Goal: Task Accomplishment & Management: Complete application form

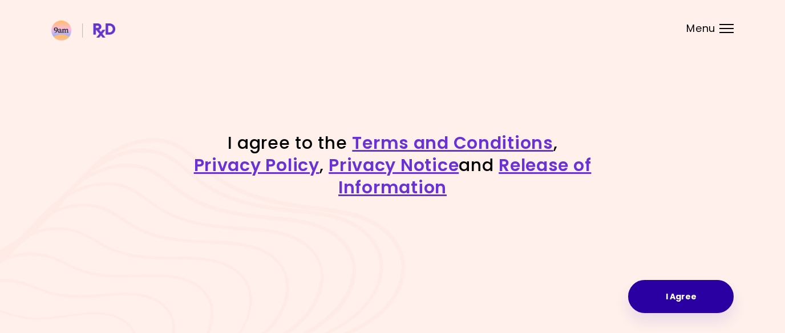
click at [667, 290] on button "I Agree" at bounding box center [681, 296] width 106 height 33
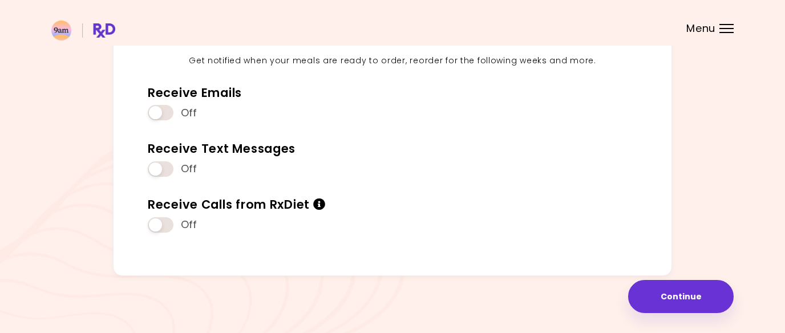
scroll to position [144, 0]
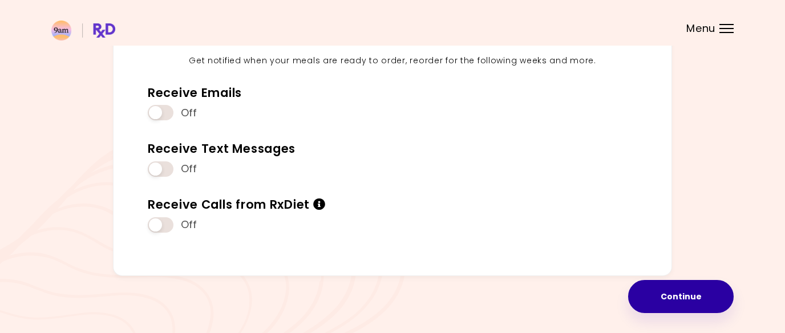
click at [680, 294] on button "Continue" at bounding box center [681, 296] width 106 height 33
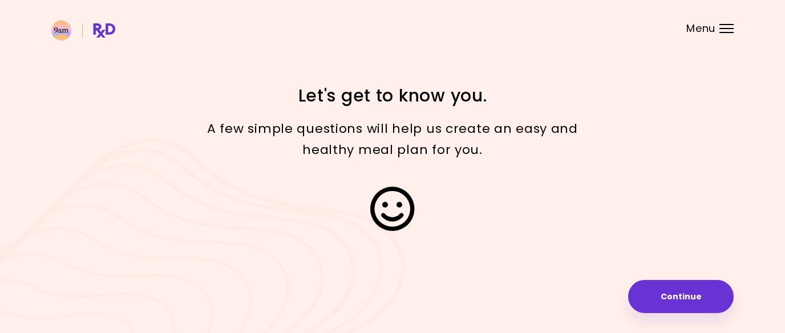
click at [680, 294] on button "Continue" at bounding box center [681, 296] width 106 height 33
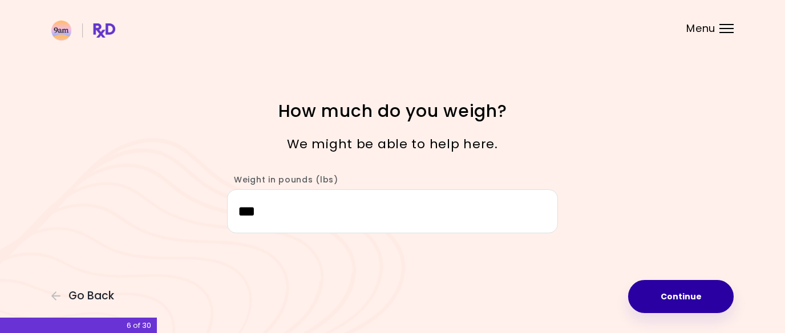
click at [692, 297] on button "Continue" at bounding box center [681, 296] width 106 height 33
select select "****"
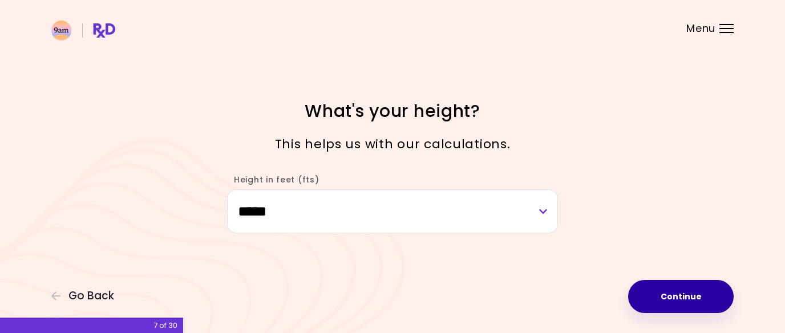
click at [692, 297] on button "Continue" at bounding box center [681, 296] width 106 height 33
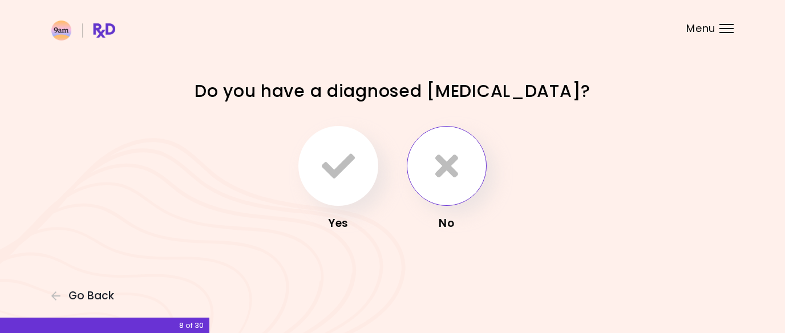
click at [454, 175] on icon "button" at bounding box center [446, 165] width 23 height 33
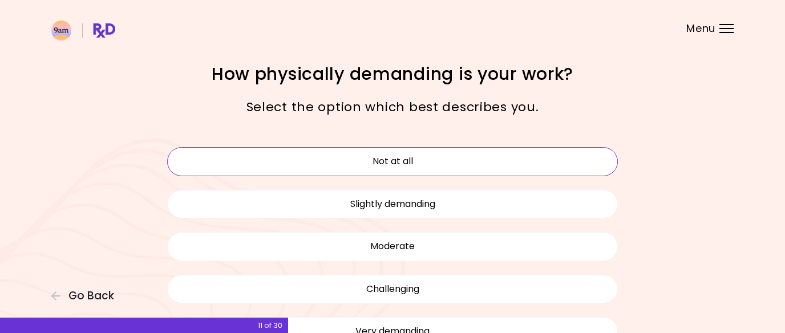
click at [453, 154] on button "Not at all" at bounding box center [392, 161] width 451 height 29
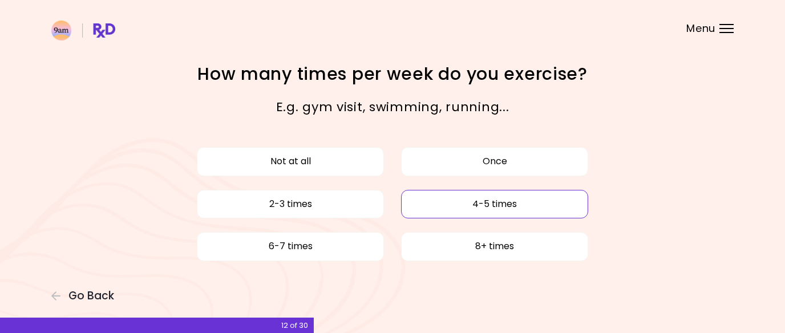
click at [464, 205] on button "4-5 times" at bounding box center [494, 204] width 187 height 29
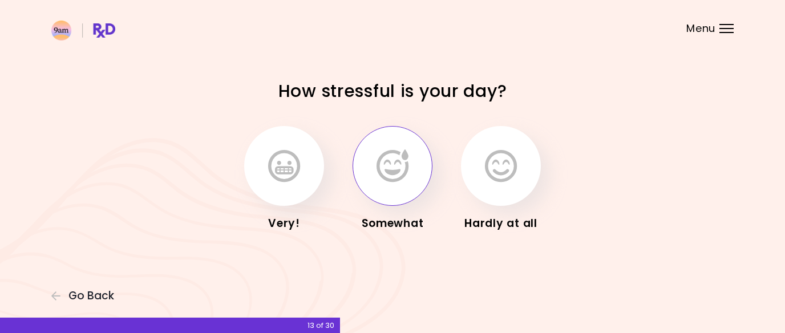
click at [410, 172] on button "button" at bounding box center [392, 166] width 80 height 80
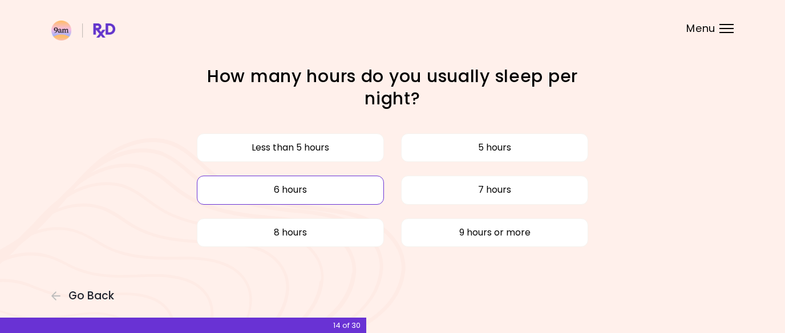
click at [353, 190] on button "6 hours" at bounding box center [290, 190] width 187 height 29
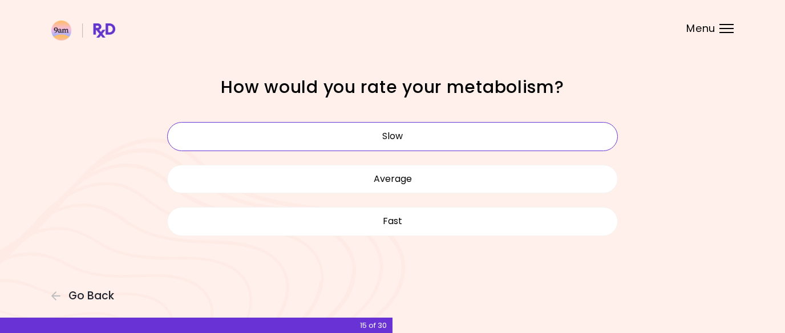
click at [342, 139] on button "Slow" at bounding box center [392, 136] width 451 height 29
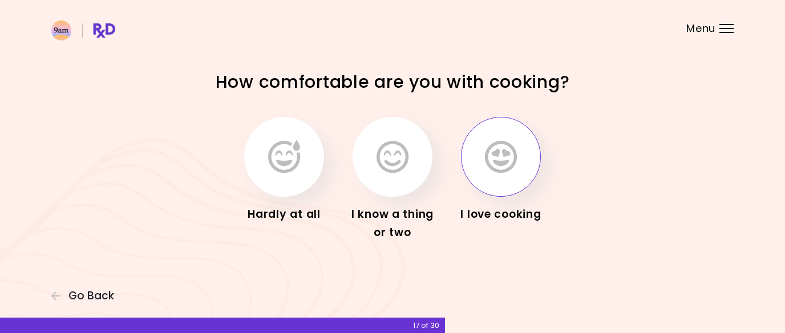
click at [496, 132] on button "button" at bounding box center [501, 157] width 80 height 80
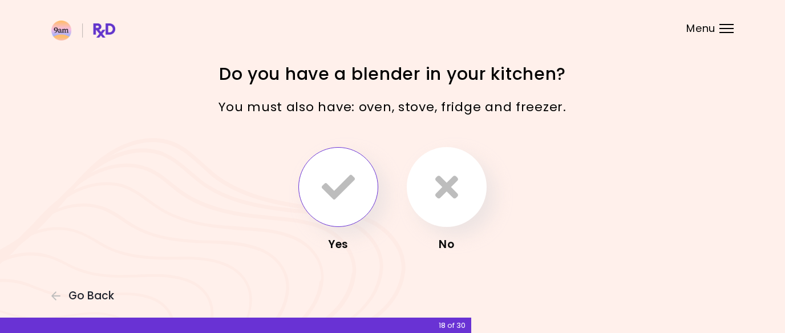
click at [330, 180] on icon "button" at bounding box center [338, 187] width 33 height 33
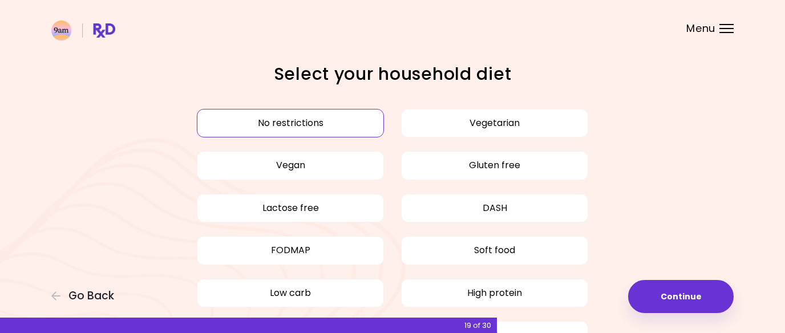
click at [313, 118] on button "No restrictions" at bounding box center [290, 123] width 187 height 29
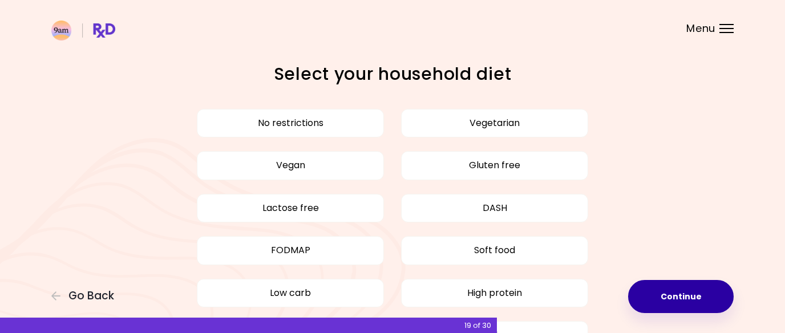
click at [651, 287] on button "Continue" at bounding box center [681, 296] width 106 height 33
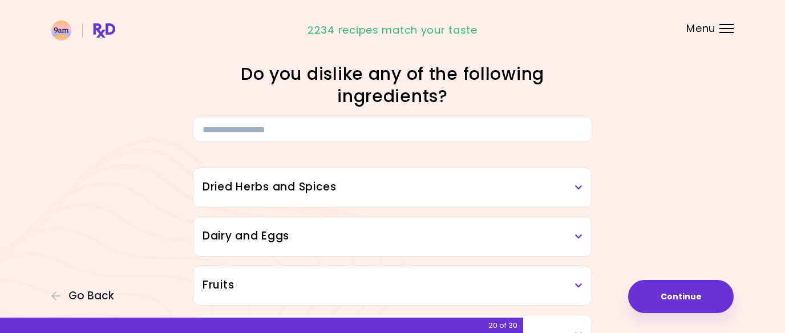
click at [583, 185] on div "Dried Herbs and Spices" at bounding box center [392, 187] width 398 height 39
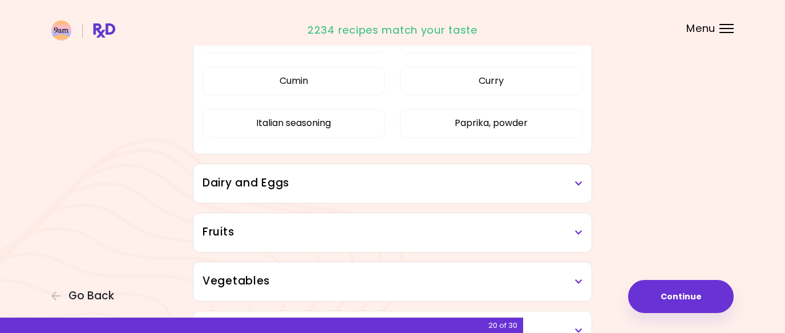
scroll to position [230, 0]
click at [518, 185] on h3 "Dairy and Eggs" at bounding box center [392, 185] width 380 height 17
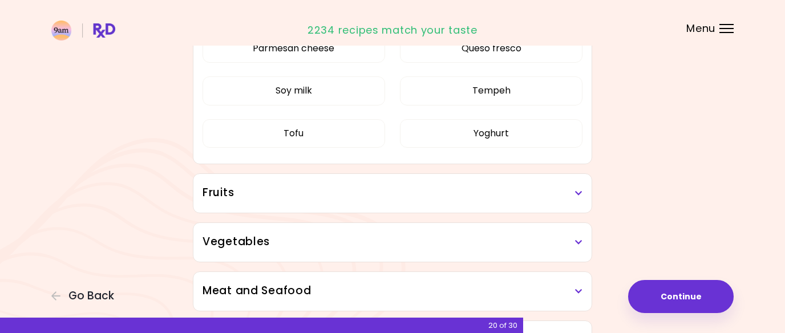
scroll to position [623, 0]
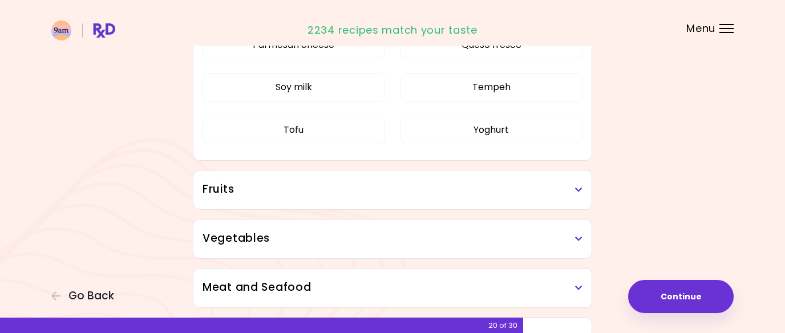
click at [518, 185] on h3 "Fruits" at bounding box center [392, 189] width 380 height 17
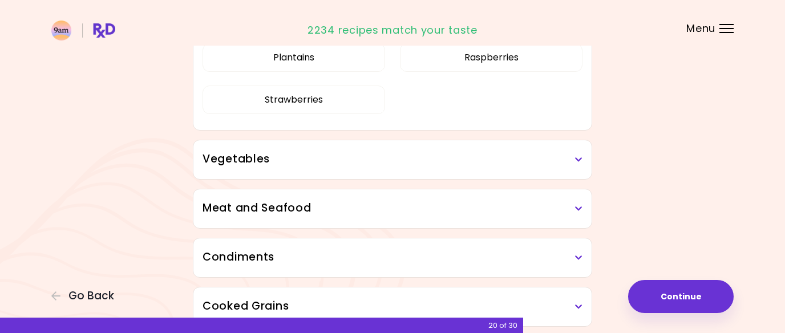
scroll to position [967, 0]
click at [526, 163] on h3 "Vegetables" at bounding box center [392, 159] width 380 height 17
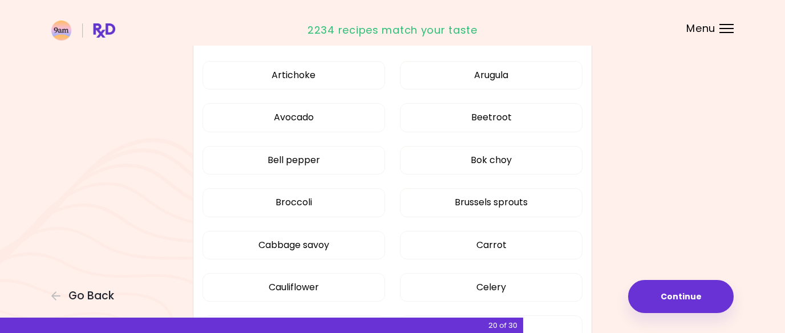
scroll to position [1092, 0]
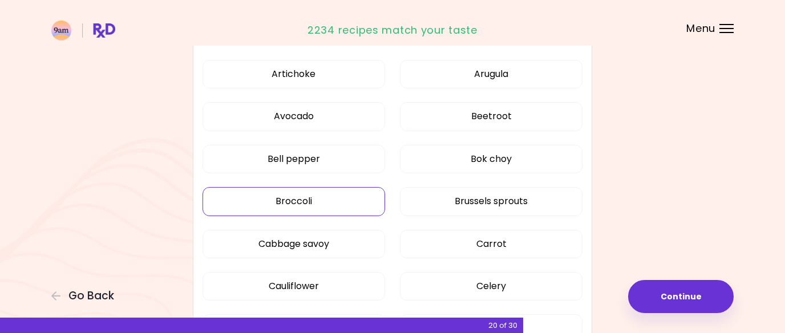
click at [337, 207] on button "Broccoli" at bounding box center [293, 201] width 183 height 29
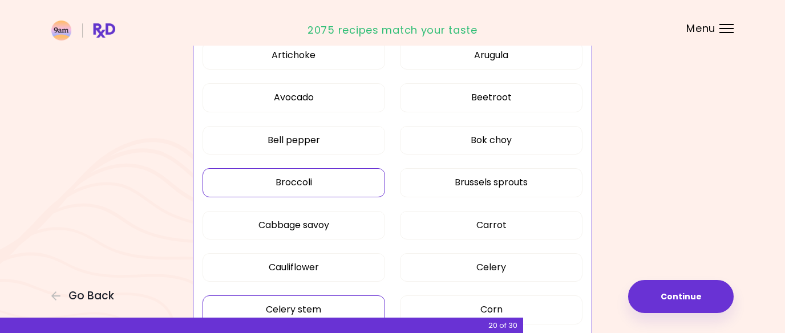
scroll to position [319, 0]
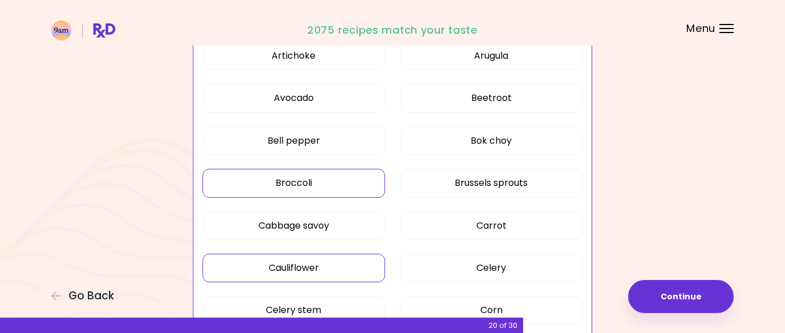
click at [310, 266] on button "Cauliflower" at bounding box center [293, 268] width 183 height 29
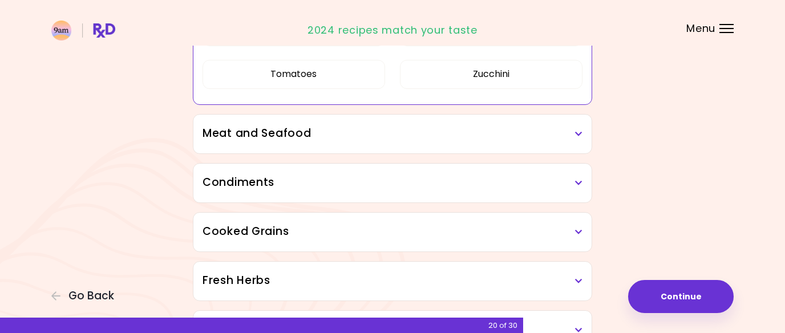
scroll to position [941, 0]
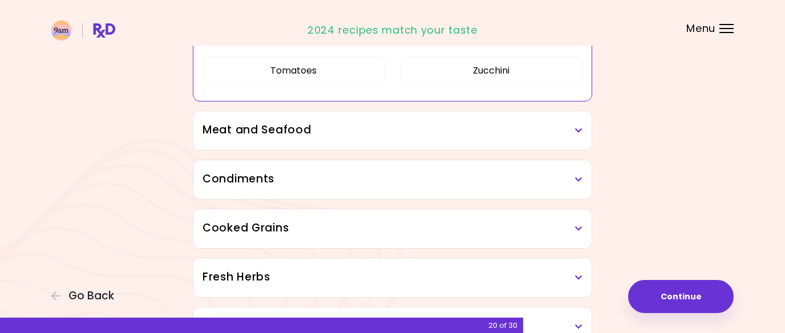
click at [329, 140] on div "Meat and Seafood" at bounding box center [392, 130] width 398 height 39
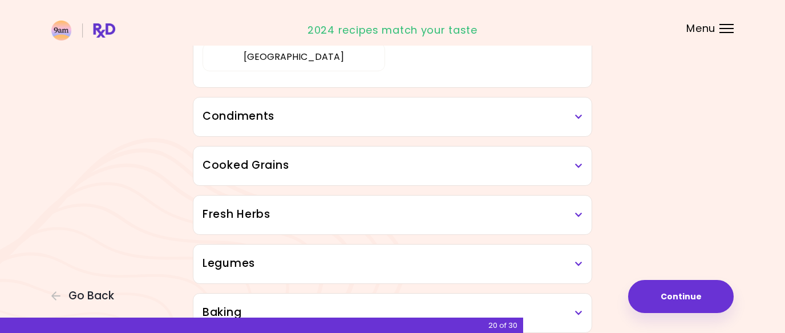
scroll to position [1286, 0]
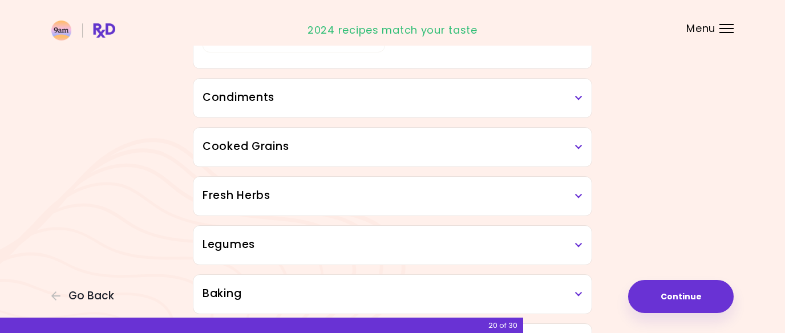
click at [337, 102] on h3 "Condiments" at bounding box center [392, 98] width 380 height 17
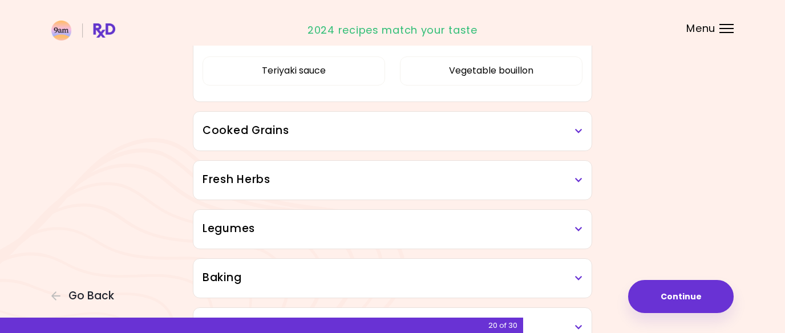
scroll to position [1634, 0]
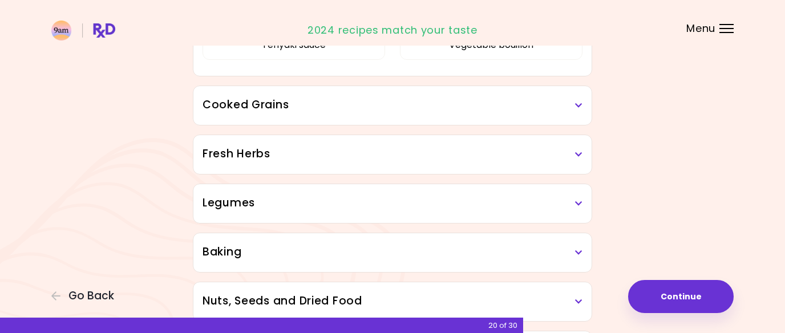
click at [337, 101] on h3 "Cooked Grains" at bounding box center [392, 105] width 380 height 17
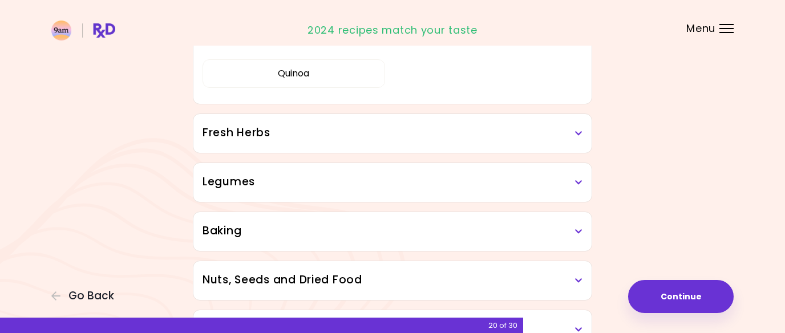
scroll to position [1793, 0]
click at [326, 143] on div "Fresh Herbs" at bounding box center [392, 131] width 398 height 39
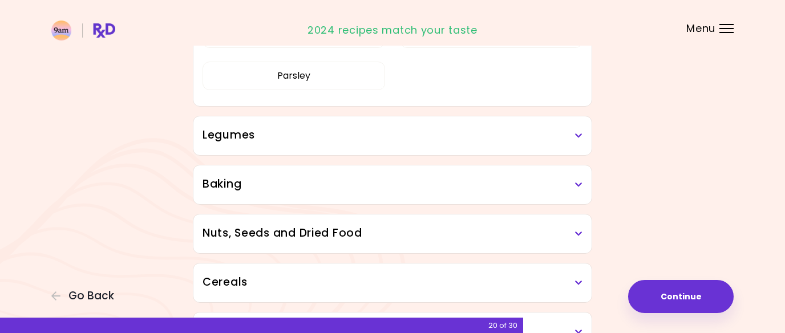
scroll to position [1980, 0]
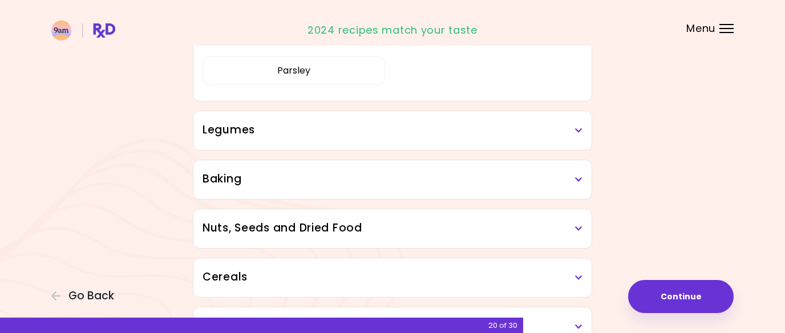
click at [326, 143] on div "Legumes" at bounding box center [392, 130] width 398 height 39
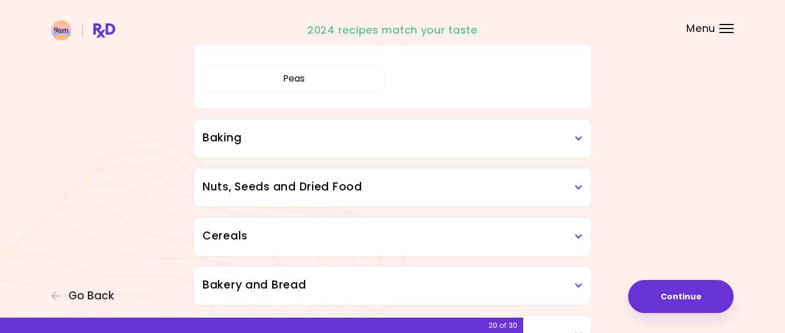
scroll to position [2158, 0]
click at [326, 143] on h3 "Baking" at bounding box center [392, 137] width 380 height 17
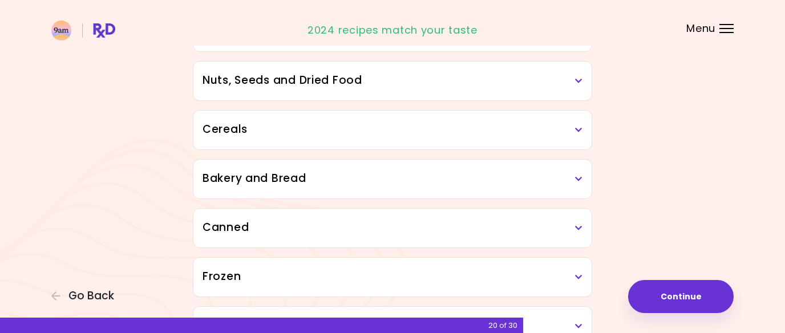
scroll to position [2400, 0]
click at [347, 81] on h3 "Nuts, Seeds and Dried Food" at bounding box center [392, 80] width 380 height 17
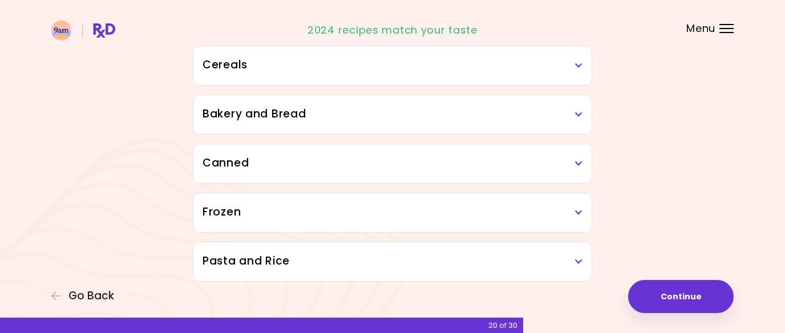
scroll to position [2687, 0]
click at [347, 81] on div "Cereals" at bounding box center [392, 64] width 398 height 39
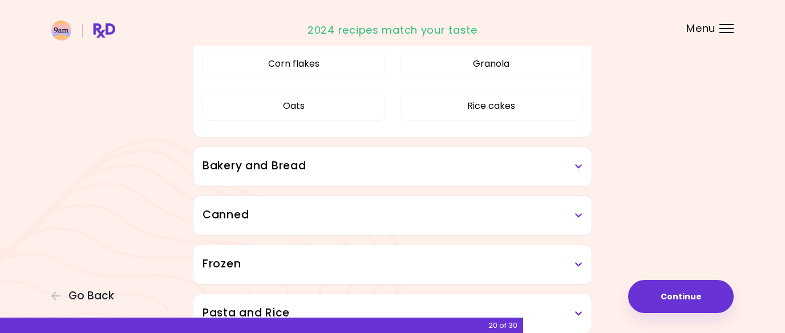
scroll to position [2791, 0]
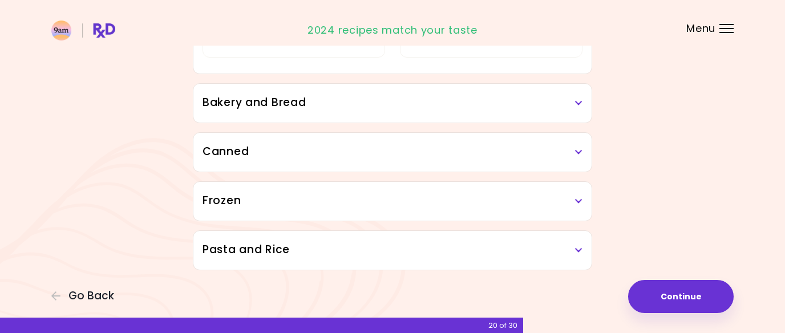
click at [341, 112] on div "Bakery and Bread" at bounding box center [392, 103] width 398 height 39
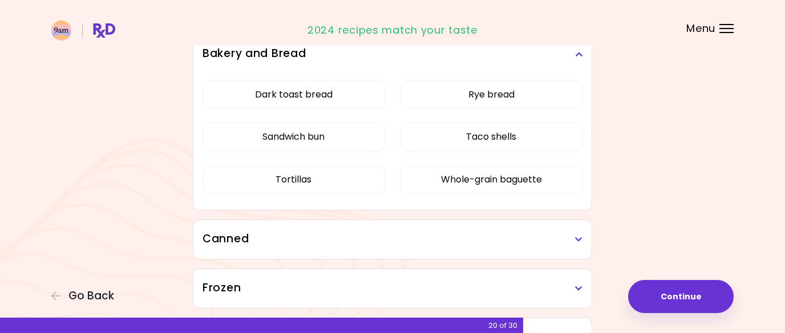
scroll to position [2927, 0]
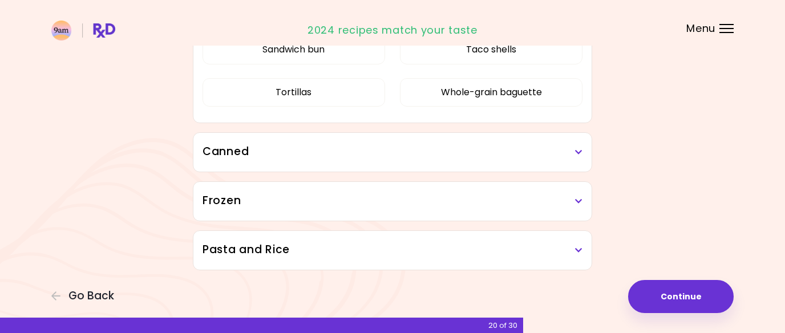
click at [327, 146] on h3 "Canned" at bounding box center [392, 152] width 380 height 17
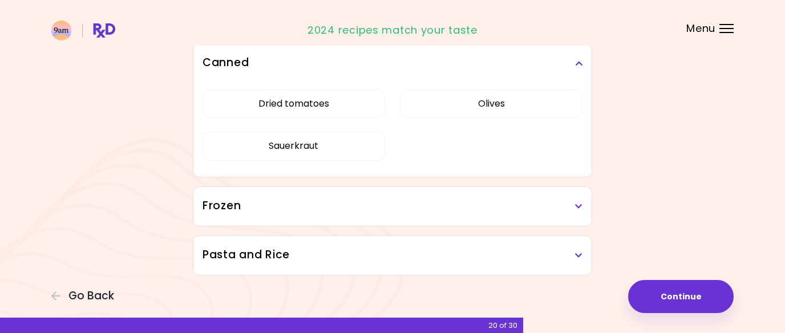
scroll to position [3022, 0]
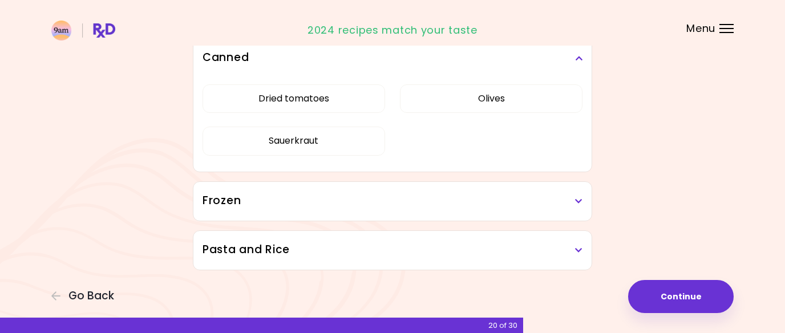
click at [308, 181] on div "Frozen Dumplings Wontons" at bounding box center [392, 201] width 399 height 40
click at [306, 188] on div "Frozen" at bounding box center [392, 201] width 398 height 39
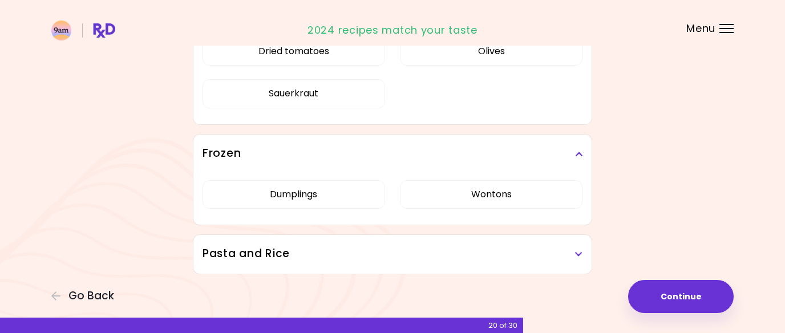
scroll to position [3073, 0]
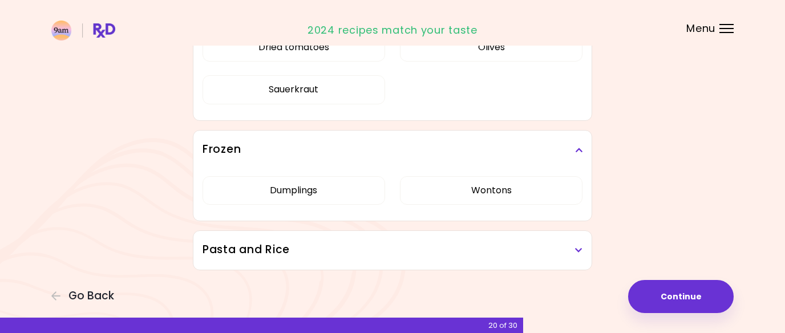
click at [290, 241] on div "Pasta and Rice" at bounding box center [392, 250] width 398 height 39
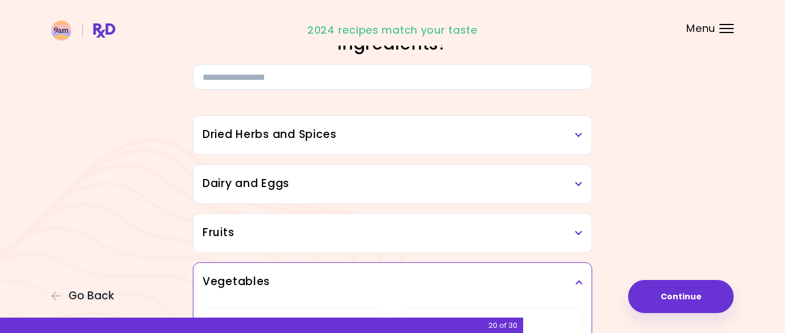
scroll to position [0, 0]
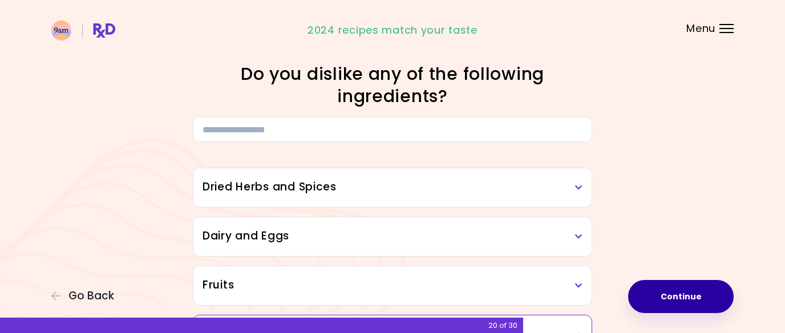
click at [646, 285] on button "Continue" at bounding box center [681, 296] width 106 height 33
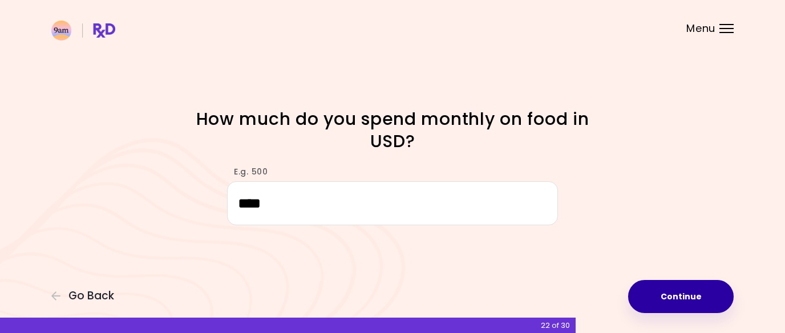
click at [668, 295] on button "Continue" at bounding box center [681, 296] width 106 height 33
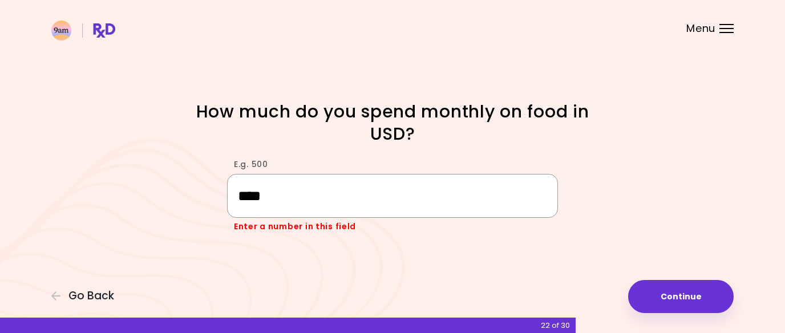
click at [250, 195] on input "****" at bounding box center [392, 196] width 331 height 44
type input "***"
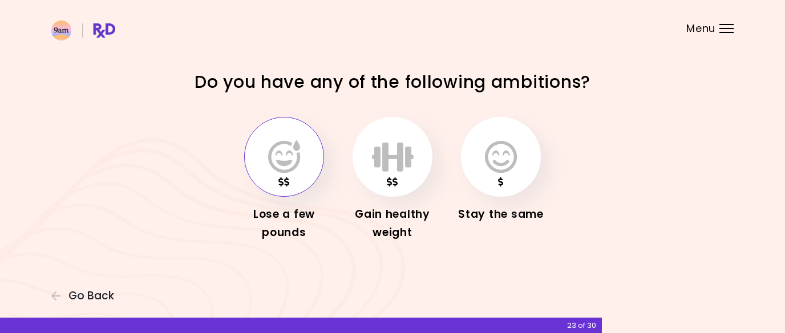
click at [283, 146] on icon "button" at bounding box center [284, 156] width 32 height 33
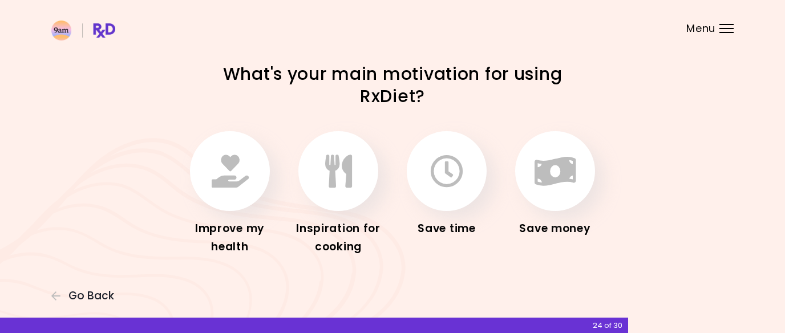
scroll to position [6, 0]
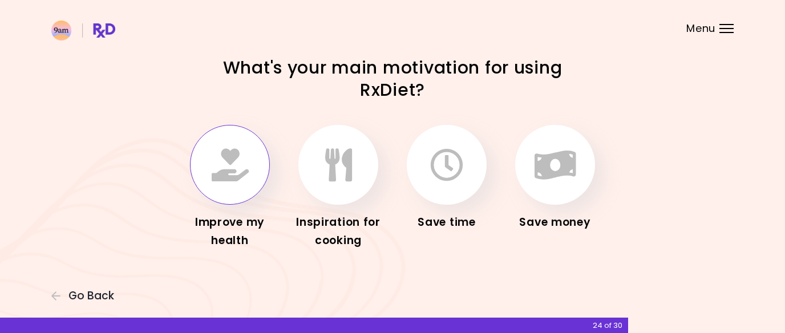
click at [236, 155] on icon "button" at bounding box center [230, 164] width 37 height 33
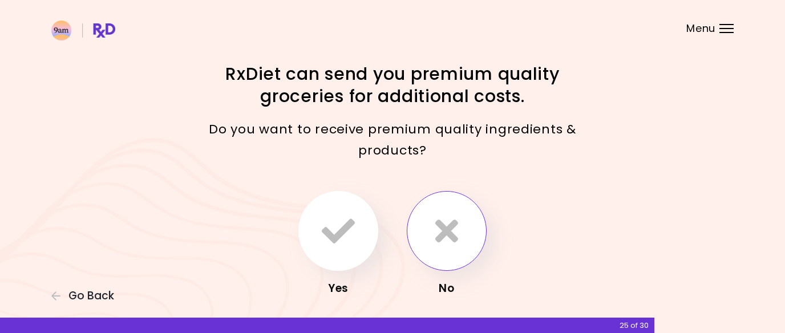
click at [445, 225] on icon "button" at bounding box center [446, 230] width 23 height 33
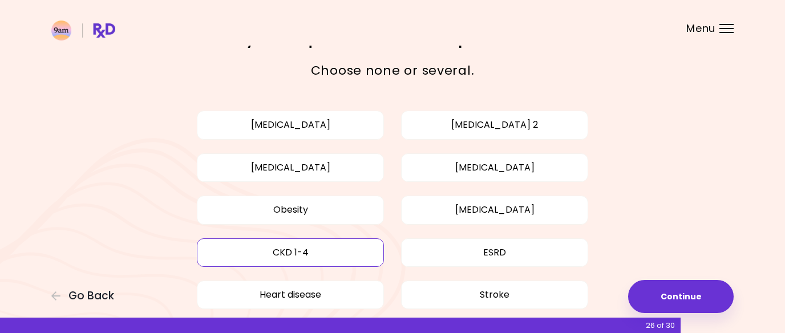
scroll to position [139, 0]
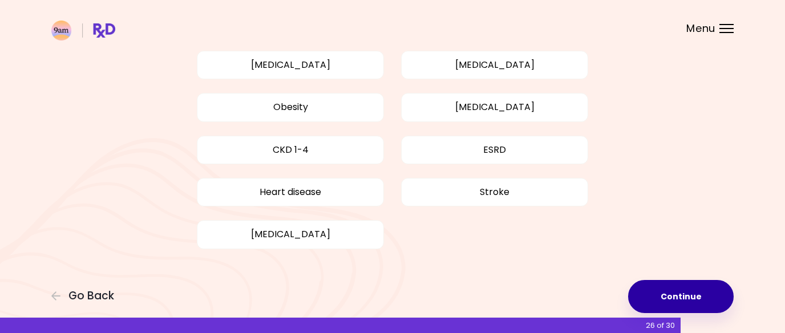
click at [675, 298] on button "Continue" at bounding box center [681, 296] width 106 height 33
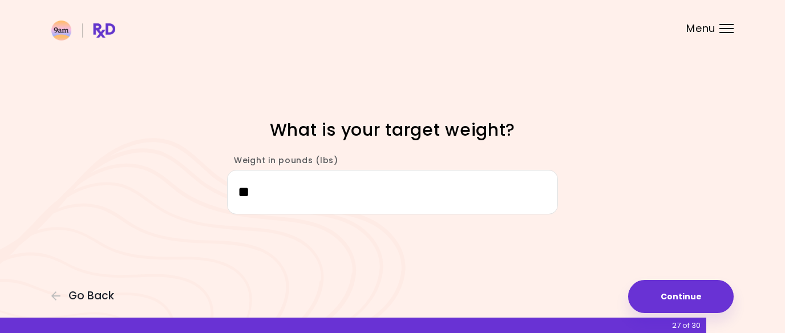
type input "***"
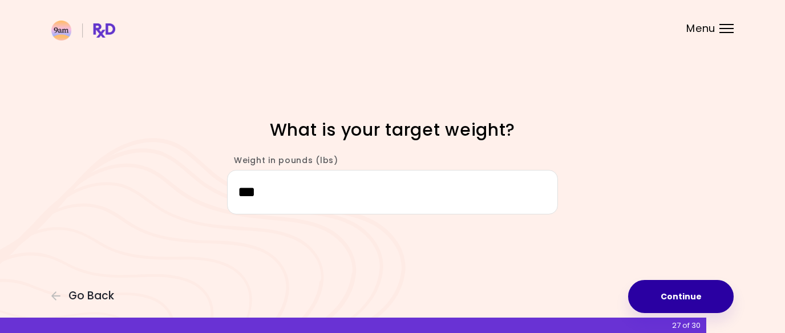
click at [644, 286] on button "Continue" at bounding box center [681, 296] width 106 height 33
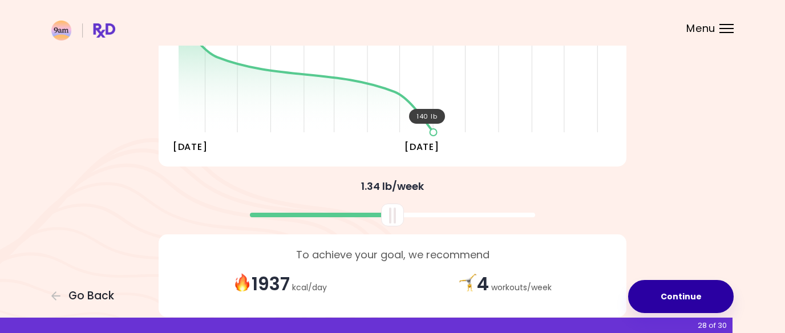
scroll to position [257, 0]
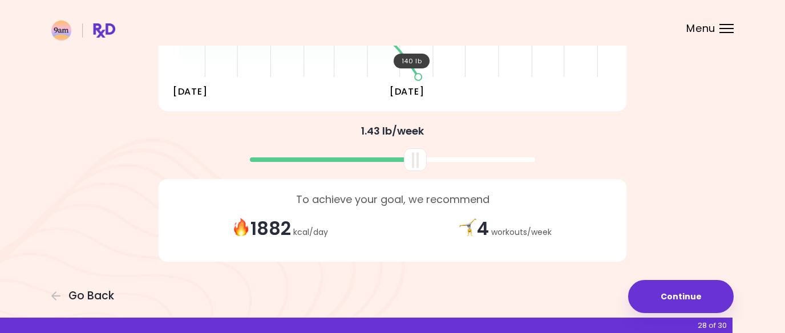
drag, startPoint x: 396, startPoint y: 161, endPoint x: 419, endPoint y: 163, distance: 22.9
click at [419, 163] on div at bounding box center [415, 159] width 23 height 23
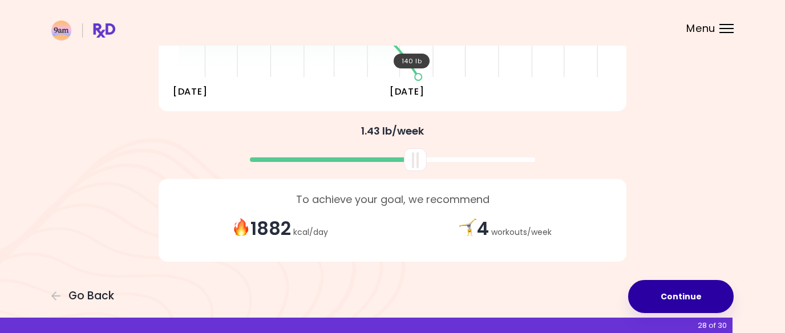
click at [643, 295] on button "Continue" at bounding box center [681, 296] width 106 height 33
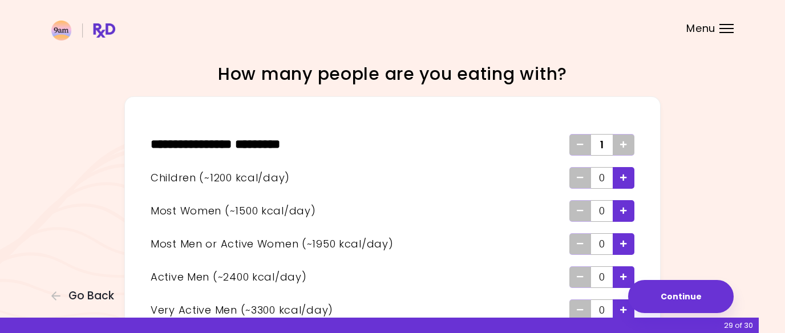
scroll to position [88, 0]
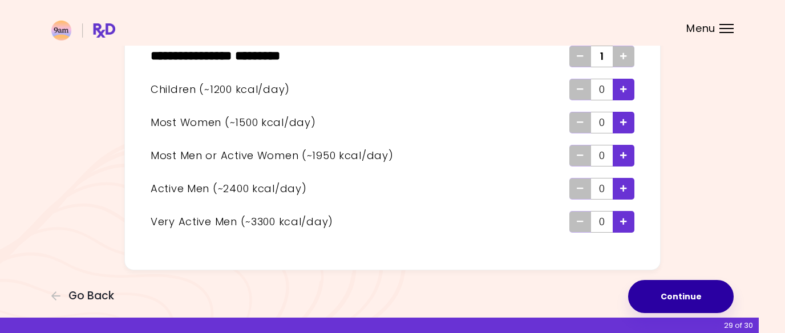
click at [666, 293] on button "Continue" at bounding box center [681, 296] width 106 height 33
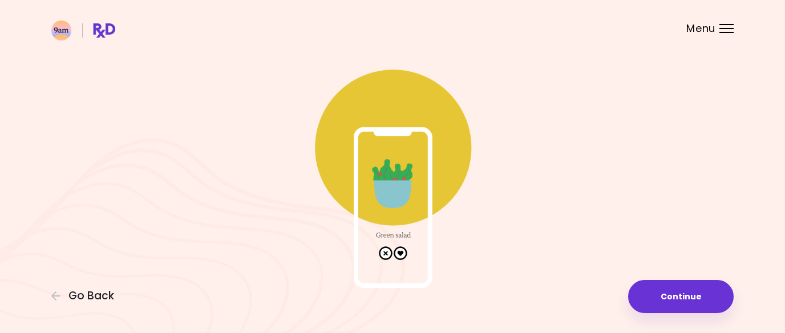
scroll to position [63, 0]
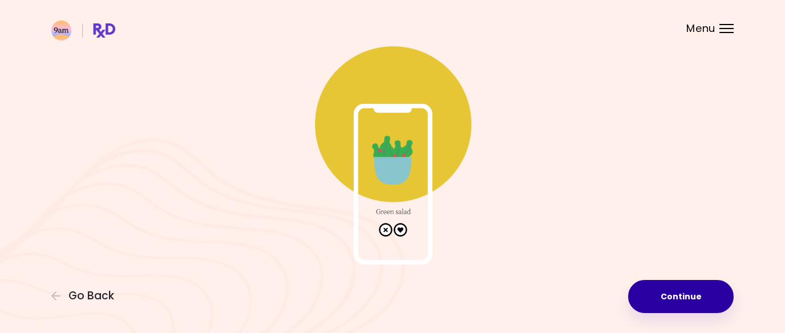
click at [690, 299] on button "Continue" at bounding box center [681, 296] width 106 height 33
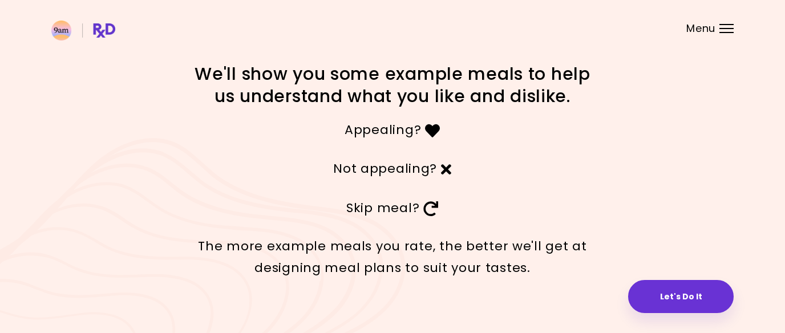
scroll to position [17, 0]
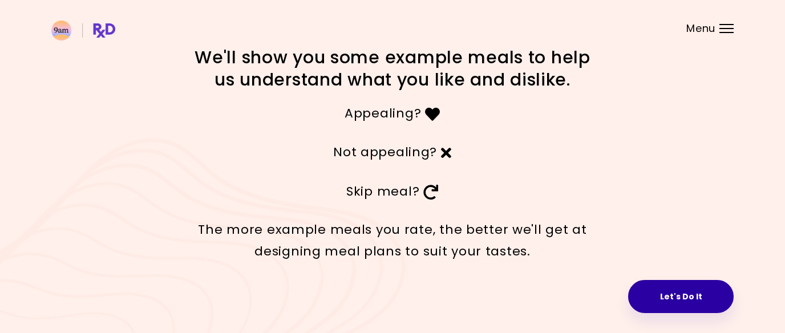
click at [671, 305] on button "Let's Do It" at bounding box center [681, 296] width 106 height 33
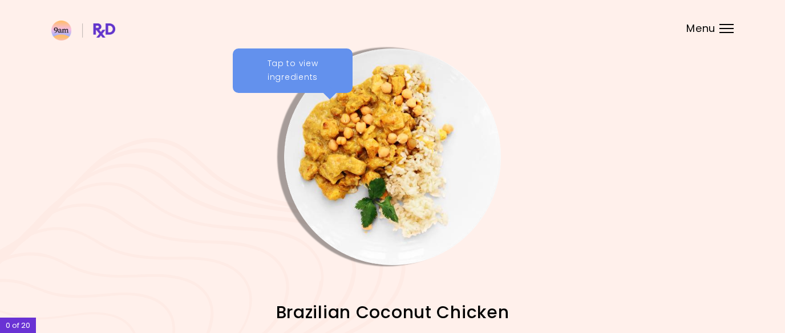
scroll to position [133, 0]
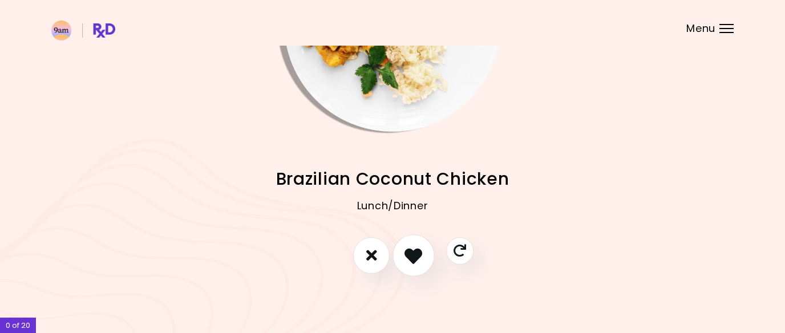
click at [411, 250] on icon "I like this recipe" at bounding box center [413, 255] width 18 height 18
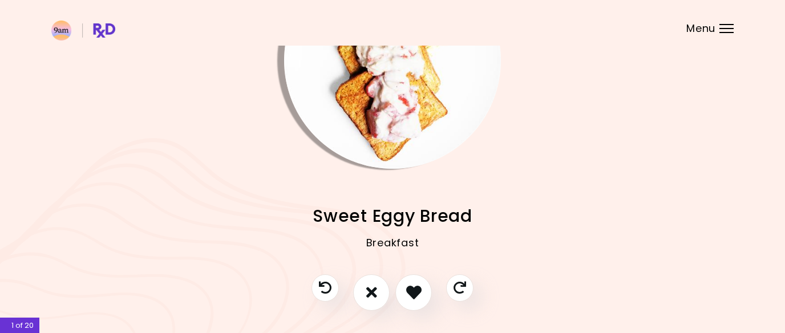
scroll to position [99, 0]
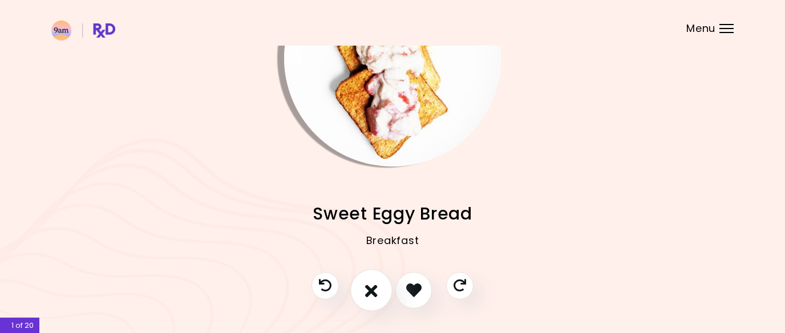
click at [367, 300] on button "I don't like this recipe" at bounding box center [371, 290] width 42 height 42
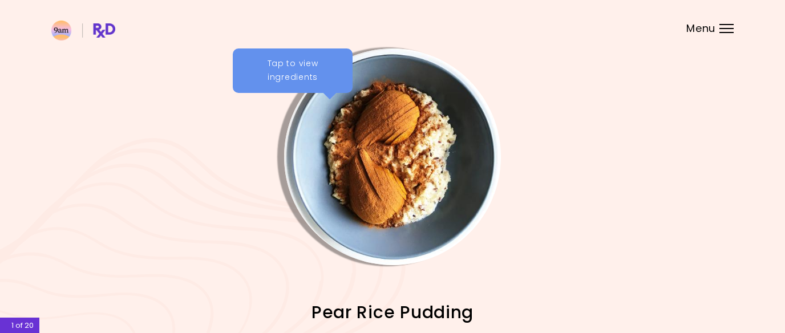
scroll to position [133, 0]
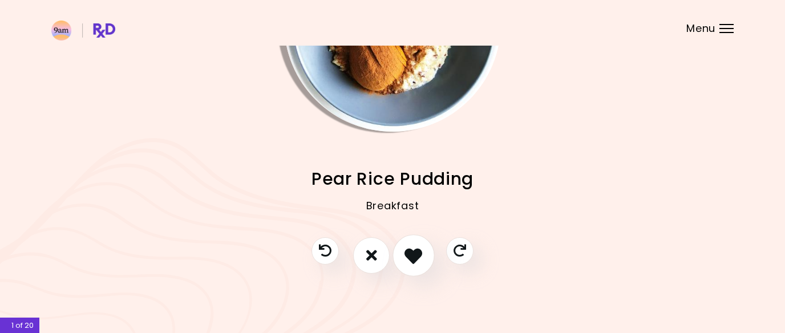
click at [408, 248] on icon "I like this recipe" at bounding box center [413, 255] width 18 height 18
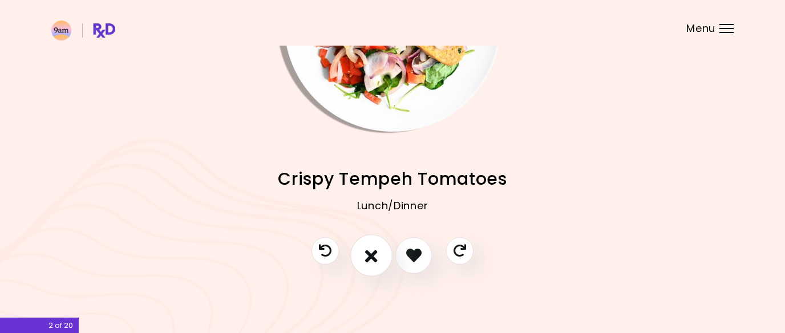
click at [360, 258] on button "I don't like this recipe" at bounding box center [371, 255] width 42 height 42
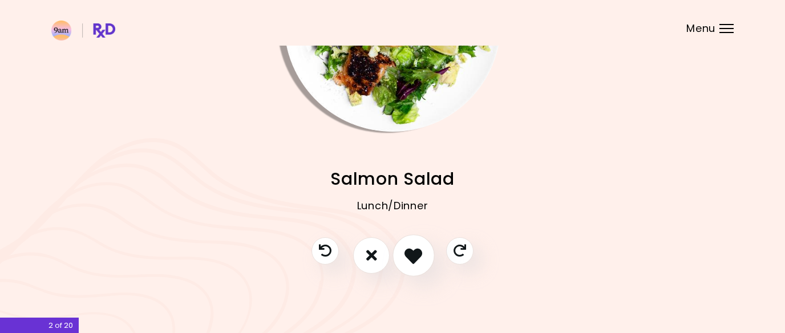
click at [407, 246] on icon "I like this recipe" at bounding box center [413, 255] width 18 height 18
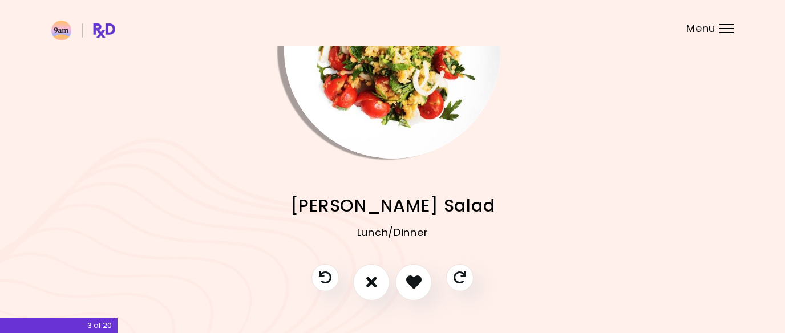
scroll to position [121, 0]
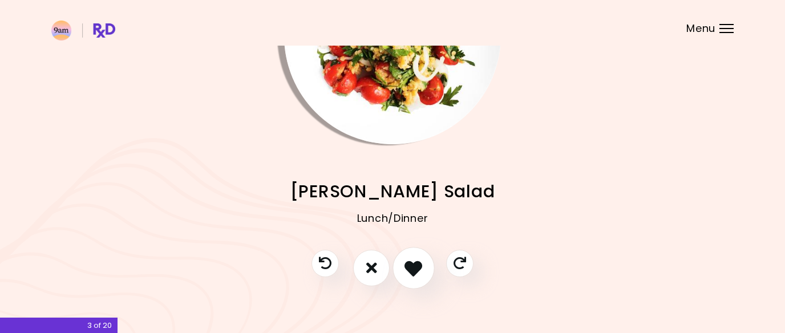
click at [413, 257] on button "I like this recipe" at bounding box center [413, 268] width 42 height 42
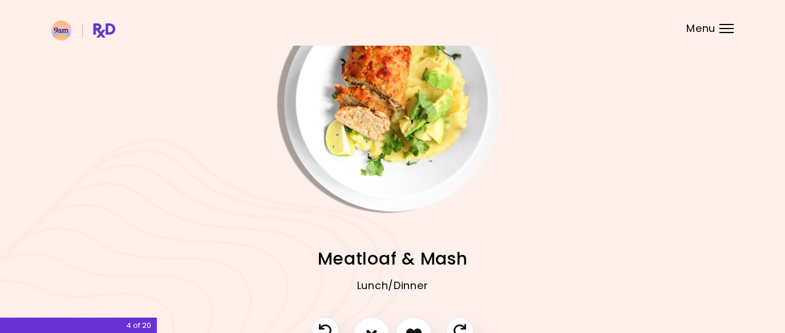
scroll to position [133, 0]
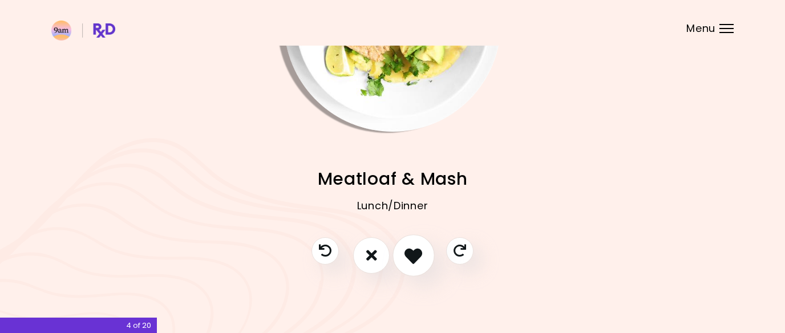
click at [414, 257] on icon "I like this recipe" at bounding box center [413, 255] width 18 height 18
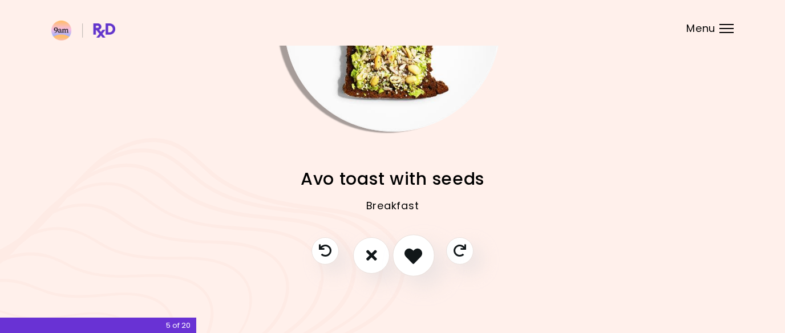
click at [414, 250] on icon "I like this recipe" at bounding box center [413, 255] width 18 height 18
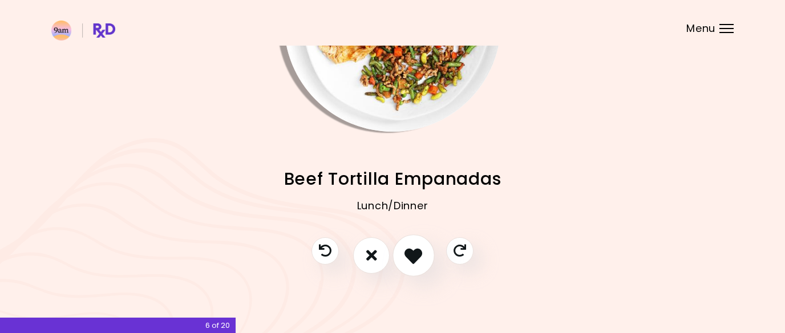
click at [413, 250] on icon "I like this recipe" at bounding box center [413, 255] width 18 height 18
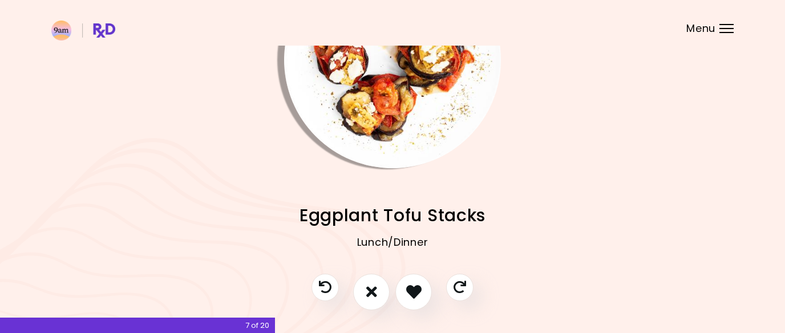
scroll to position [131, 0]
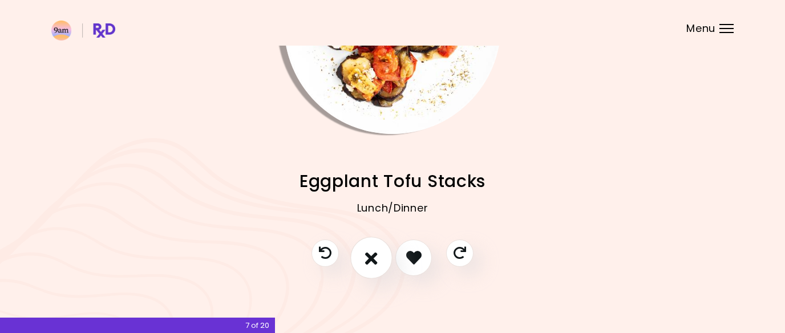
click at [361, 259] on button "I don't like this recipe" at bounding box center [371, 258] width 42 height 42
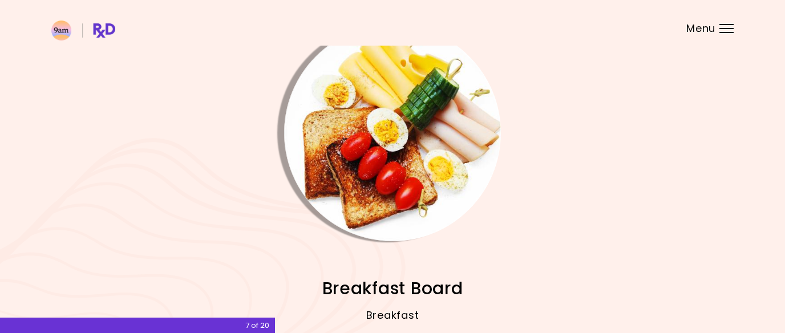
scroll to position [133, 0]
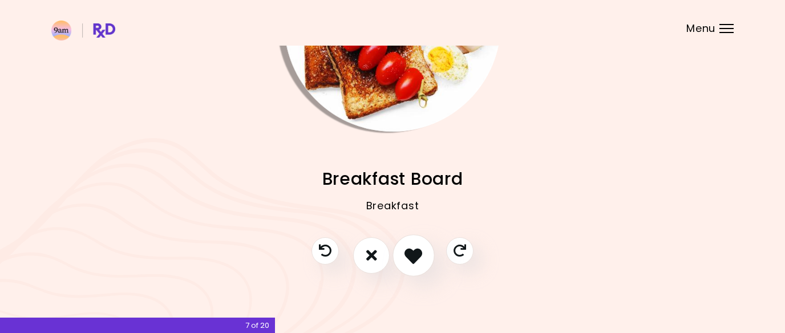
click at [412, 255] on icon "I like this recipe" at bounding box center [413, 255] width 18 height 18
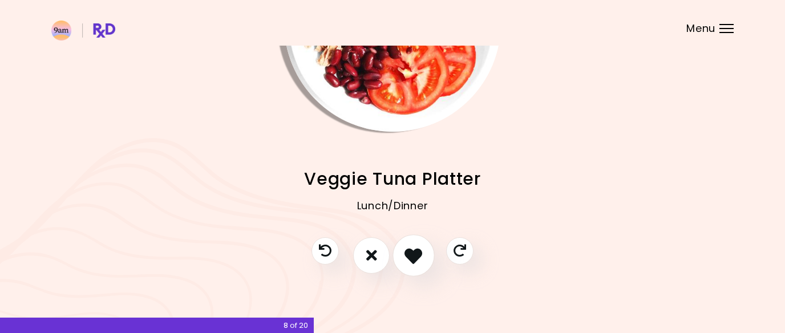
click at [417, 254] on icon "I like this recipe" at bounding box center [413, 255] width 18 height 18
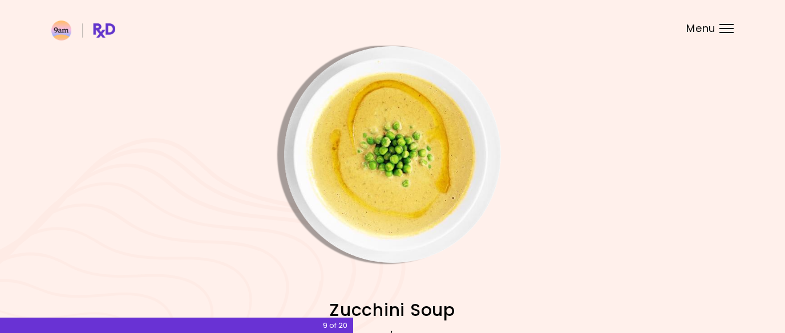
scroll to position [0, 0]
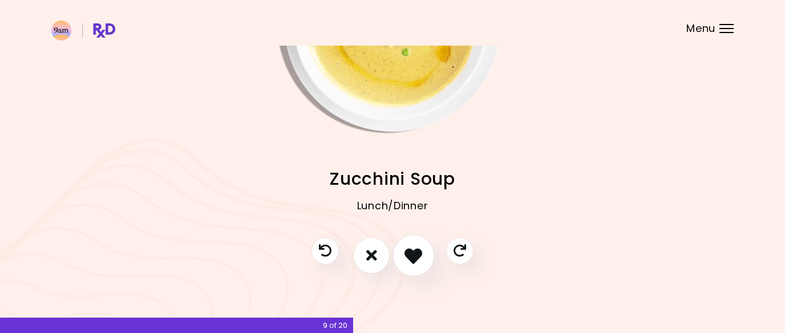
click at [409, 266] on button "I like this recipe" at bounding box center [413, 255] width 42 height 42
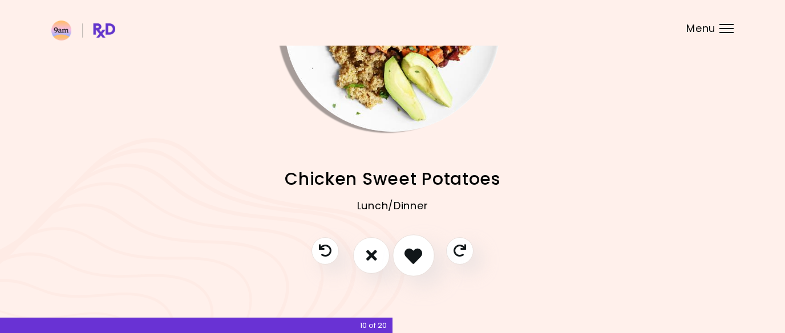
click at [416, 244] on button "I like this recipe" at bounding box center [413, 255] width 42 height 42
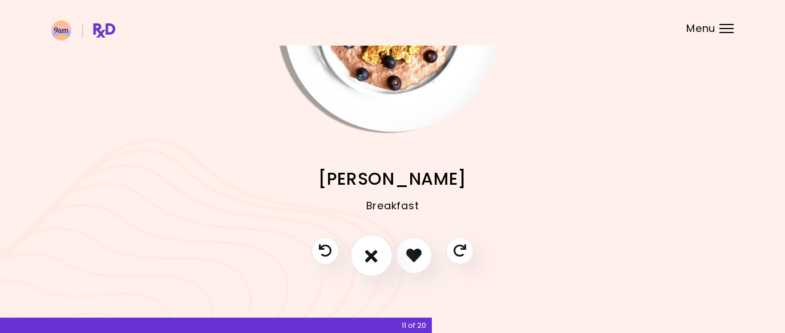
click at [380, 250] on button "I don't like this recipe" at bounding box center [371, 255] width 42 height 42
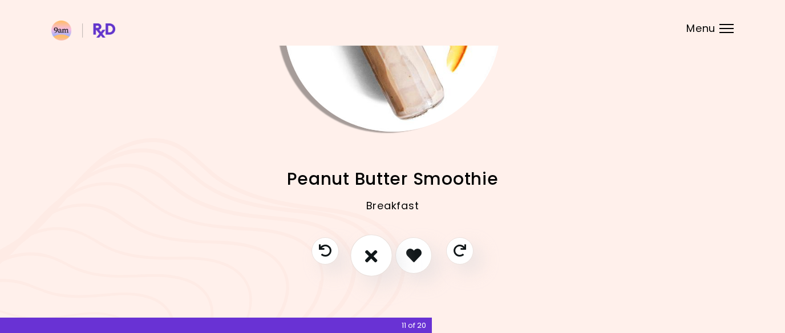
click at [374, 248] on icon "I don't like this recipe" at bounding box center [371, 255] width 13 height 18
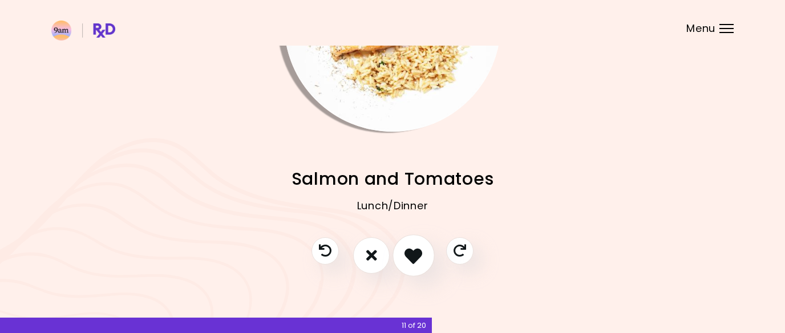
click at [416, 241] on button "I like this recipe" at bounding box center [413, 255] width 42 height 42
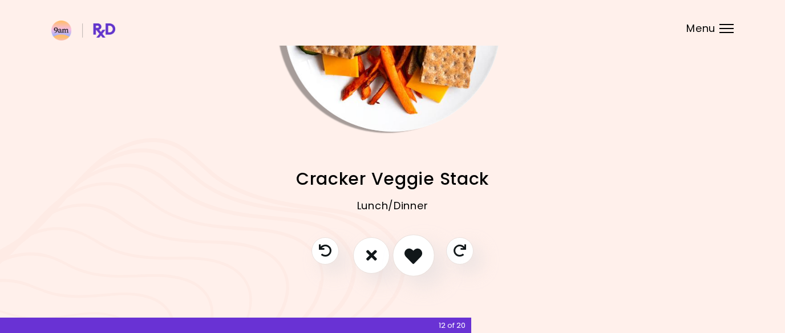
click at [412, 248] on icon "I like this recipe" at bounding box center [413, 255] width 18 height 18
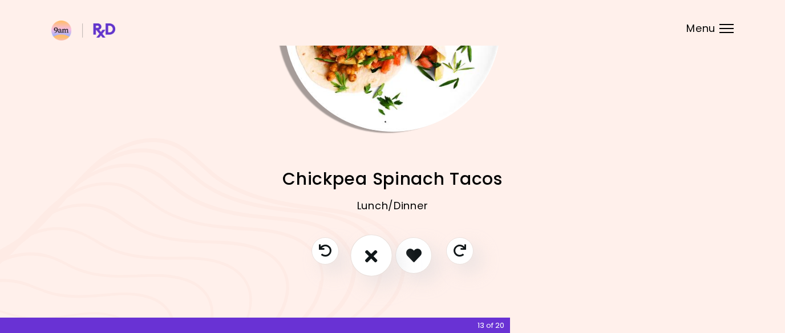
click at [368, 267] on button "I don't like this recipe" at bounding box center [371, 255] width 42 height 42
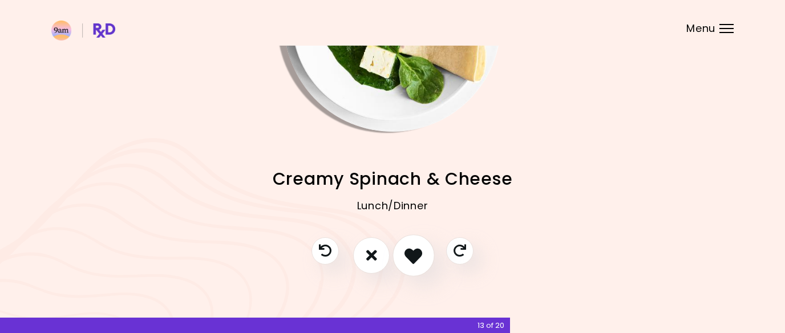
click at [407, 246] on icon "I like this recipe" at bounding box center [413, 255] width 18 height 18
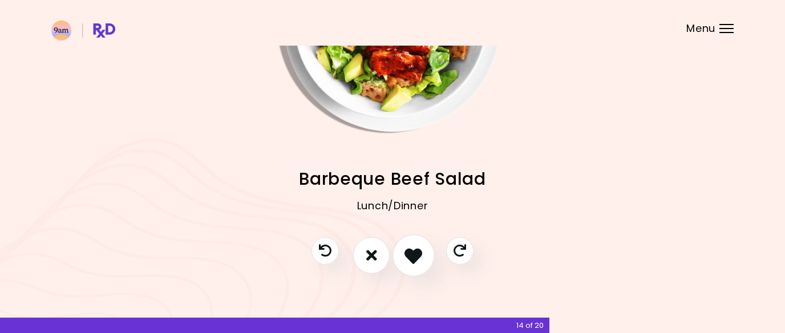
click at [408, 248] on icon "I like this recipe" at bounding box center [413, 255] width 18 height 18
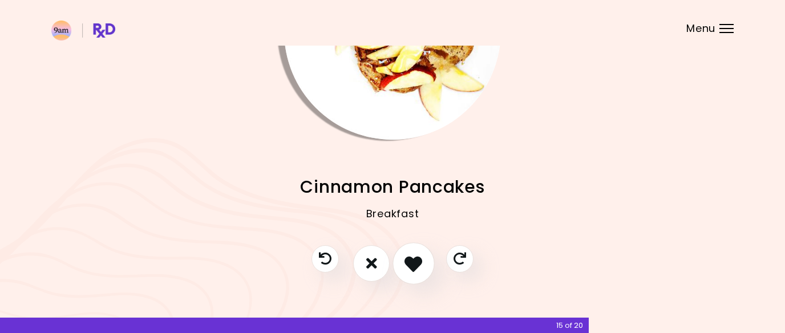
click at [413, 259] on icon "I like this recipe" at bounding box center [413, 263] width 18 height 18
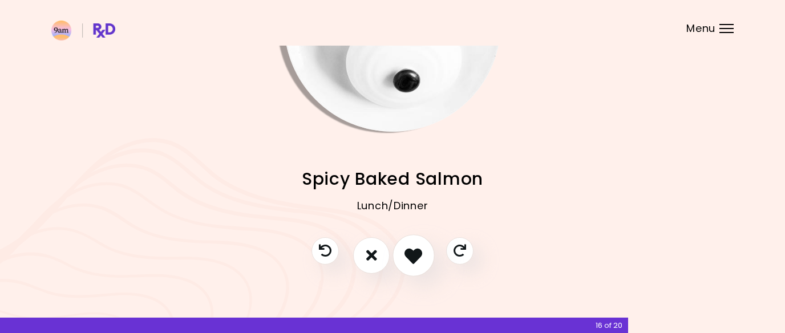
click at [412, 257] on icon "I like this recipe" at bounding box center [413, 255] width 18 height 18
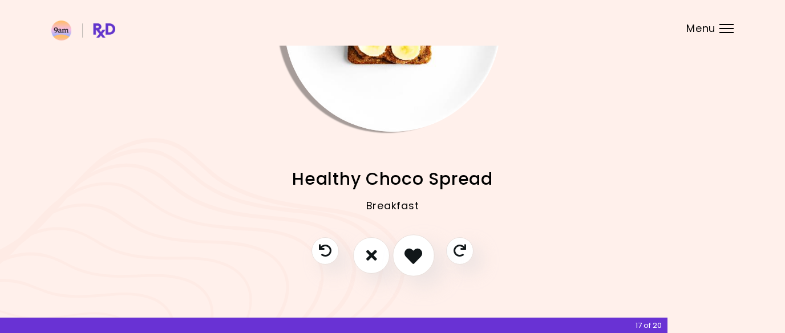
click at [406, 256] on icon "I like this recipe" at bounding box center [413, 255] width 18 height 18
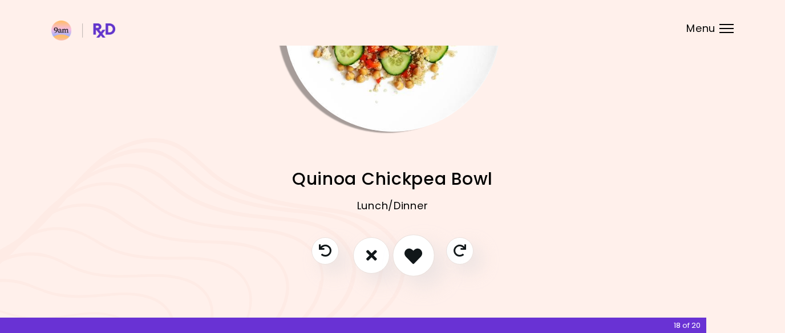
click at [409, 249] on icon "I like this recipe" at bounding box center [413, 255] width 18 height 18
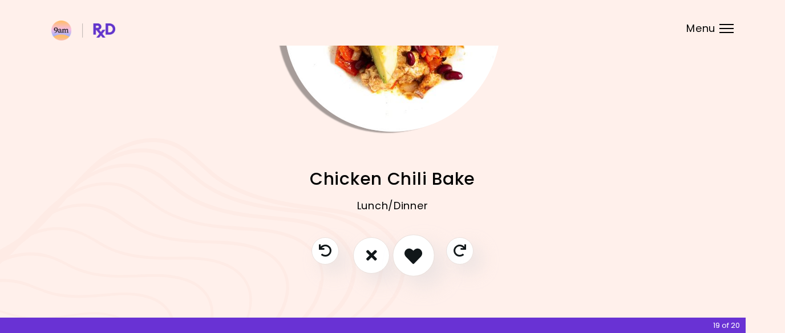
click at [410, 250] on icon "I like this recipe" at bounding box center [413, 255] width 18 height 18
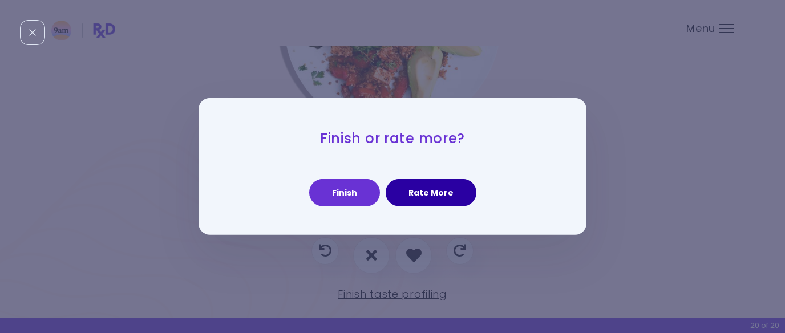
click at [418, 201] on button "Rate More" at bounding box center [431, 192] width 91 height 27
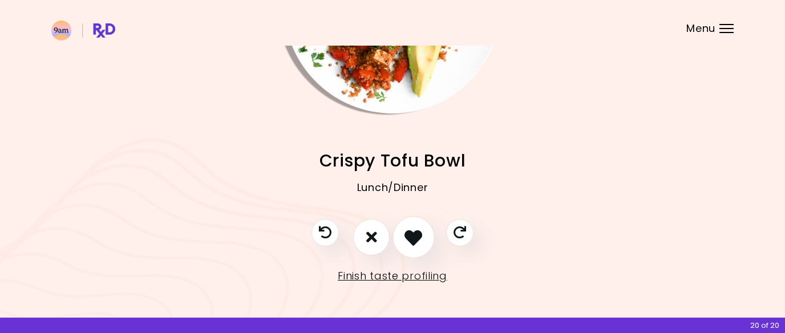
click at [419, 240] on icon "I like this recipe" at bounding box center [413, 237] width 18 height 18
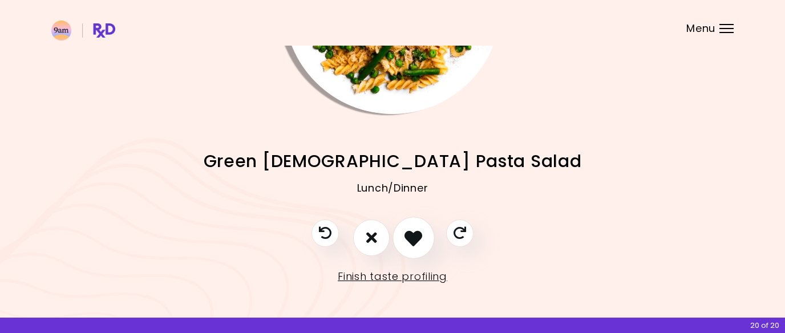
click at [419, 240] on icon "I like this recipe" at bounding box center [413, 238] width 18 height 18
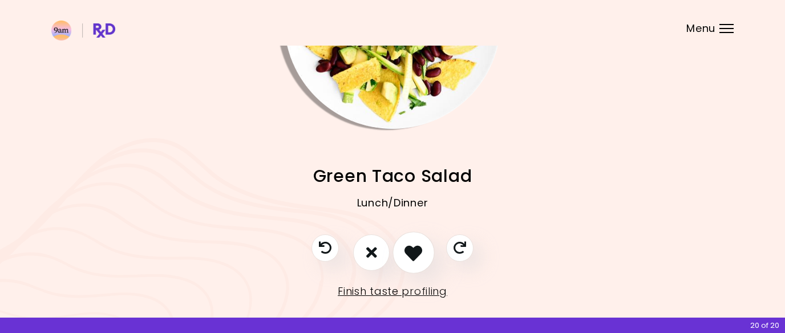
click at [419, 240] on button "I like this recipe" at bounding box center [413, 253] width 42 height 42
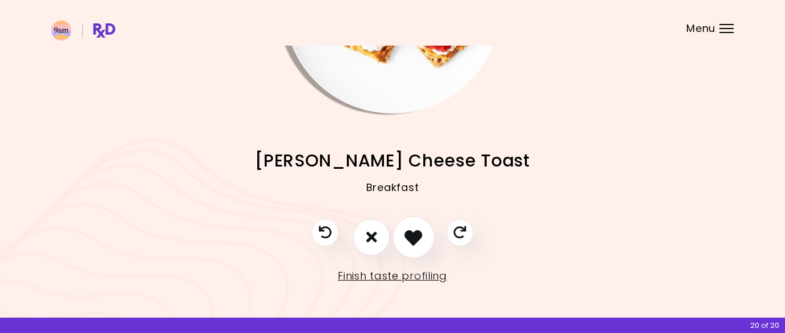
click at [419, 240] on icon "I like this recipe" at bounding box center [413, 237] width 18 height 18
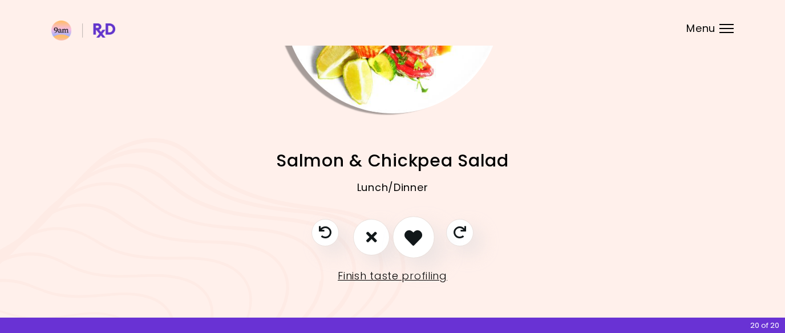
click at [419, 240] on icon "I like this recipe" at bounding box center [413, 237] width 18 height 18
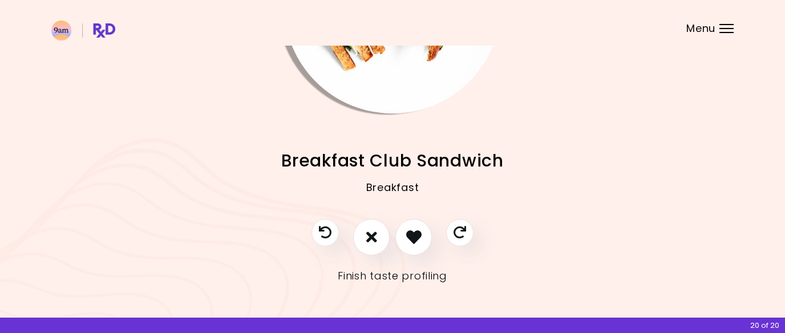
click at [395, 282] on link "Finish taste profiling" at bounding box center [393, 276] width 110 height 18
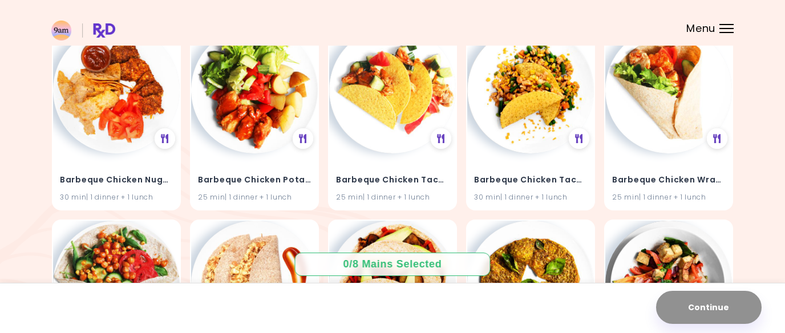
scroll to position [2660, 0]
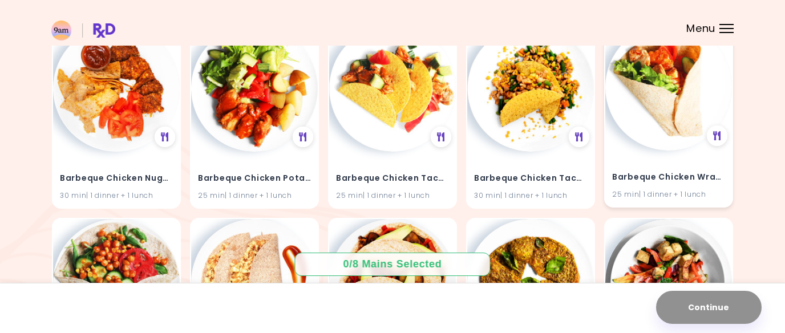
click at [689, 101] on img at bounding box center [668, 87] width 127 height 127
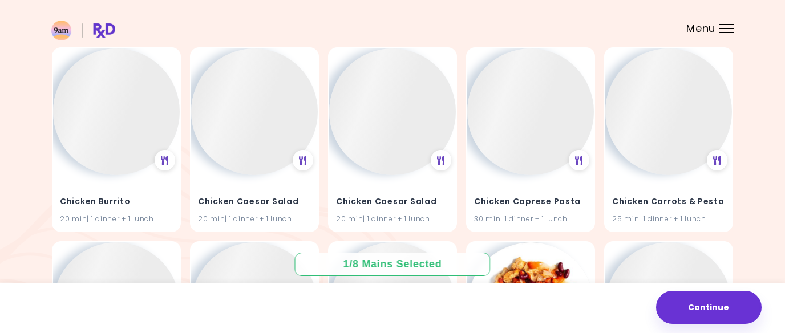
scroll to position [10371, 0]
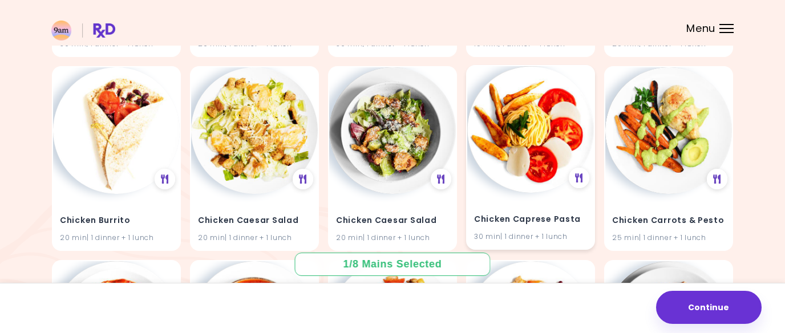
click at [493, 122] on img at bounding box center [530, 129] width 127 height 127
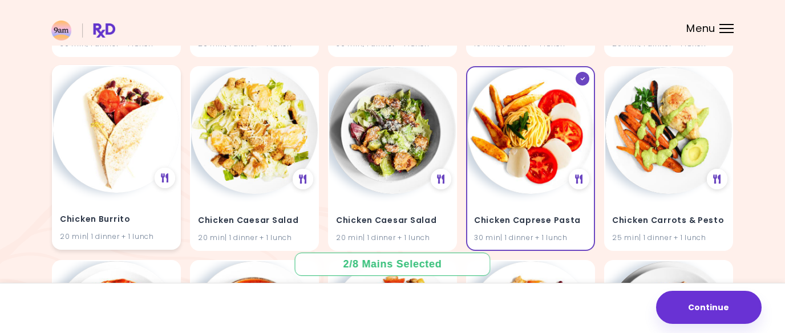
click at [102, 122] on img at bounding box center [116, 129] width 127 height 127
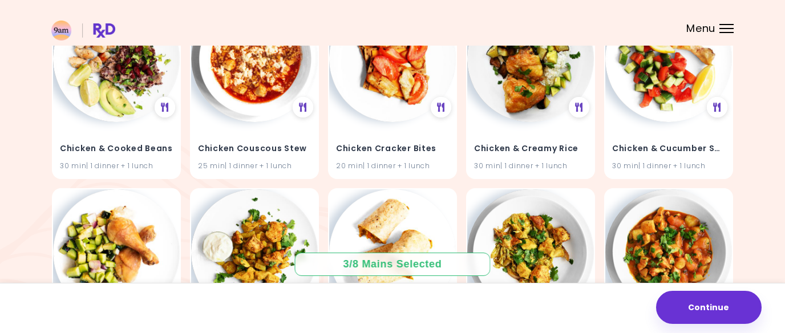
scroll to position [11025, 0]
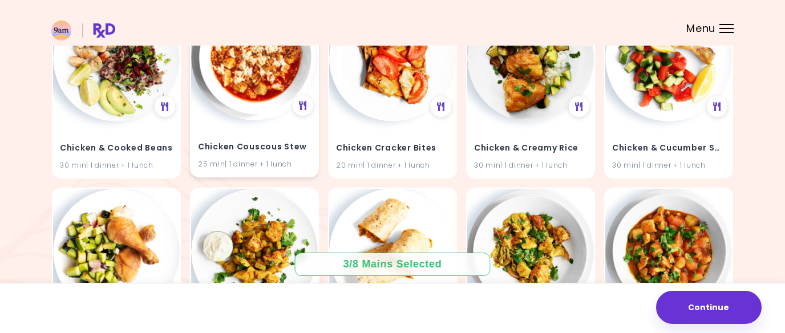
click at [226, 82] on img at bounding box center [254, 57] width 127 height 127
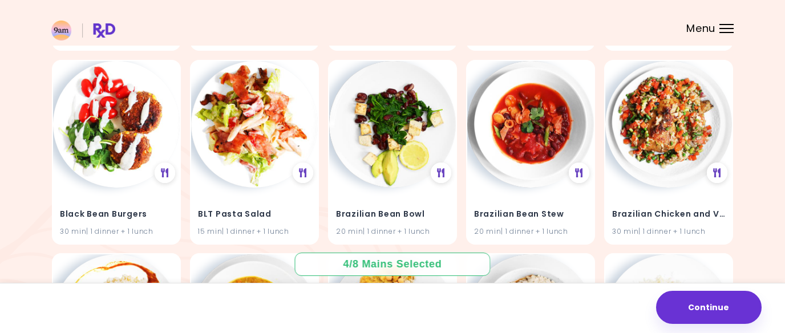
scroll to position [7045, 0]
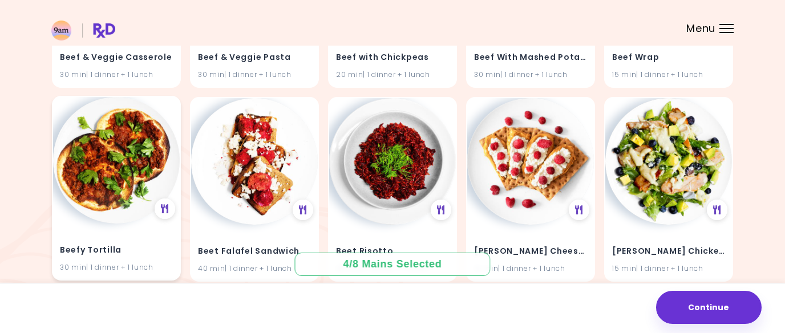
click at [125, 148] on img at bounding box center [116, 160] width 127 height 127
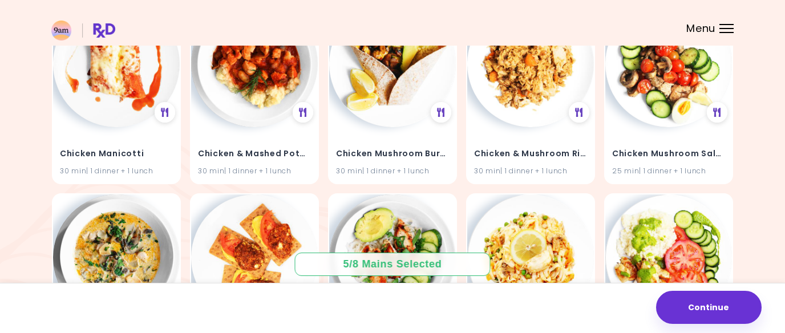
scroll to position [12351, 0]
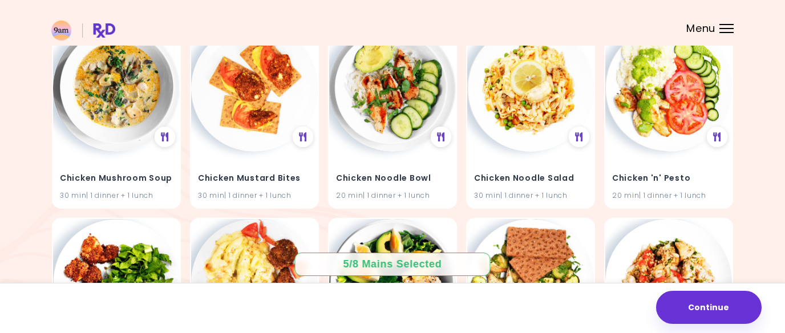
click at [400, 87] on img at bounding box center [392, 88] width 127 height 127
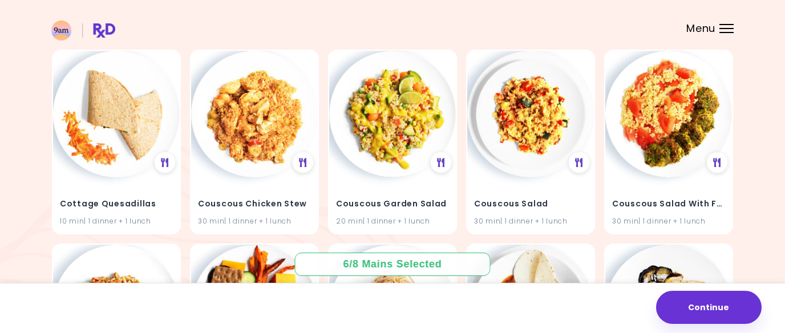
scroll to position [17568, 0]
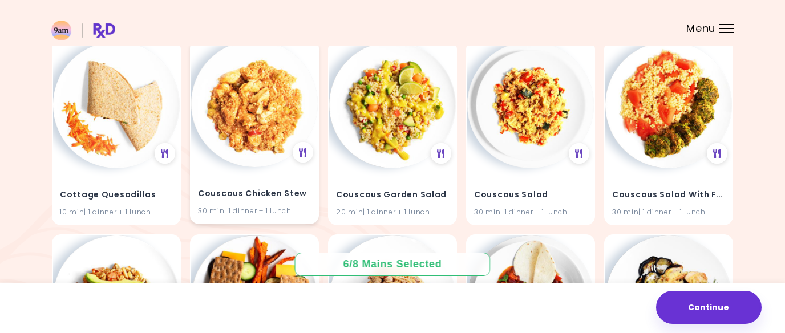
click at [283, 74] on img at bounding box center [254, 103] width 127 height 127
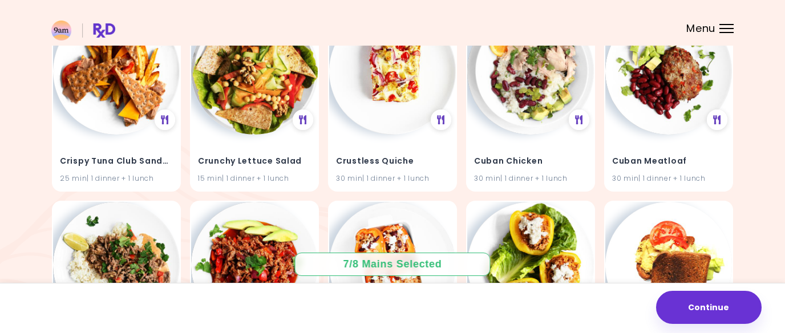
scroll to position [19542, 0]
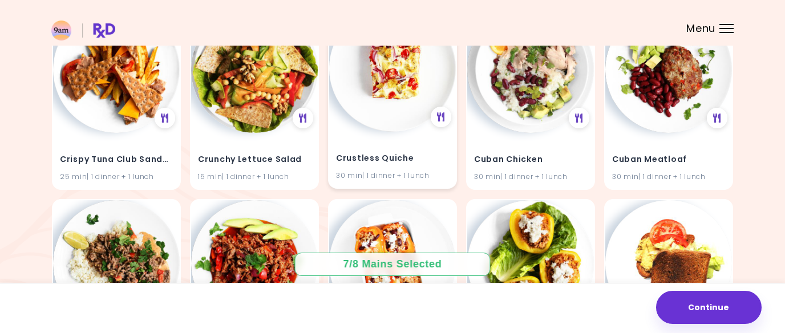
click at [405, 86] on img at bounding box center [392, 68] width 127 height 127
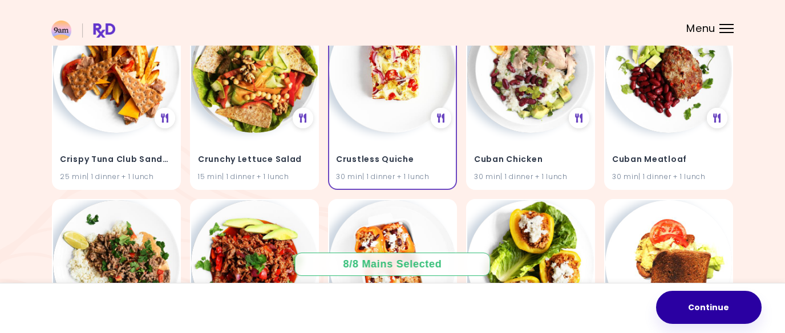
click at [699, 306] on button "Continue" at bounding box center [709, 307] width 106 height 33
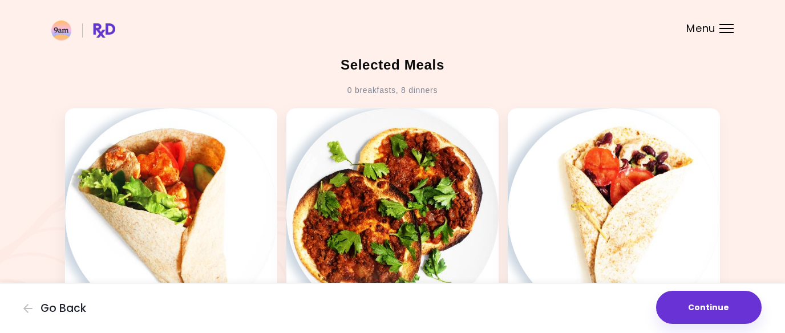
click at [60, 31] on img at bounding box center [83, 31] width 64 height 20
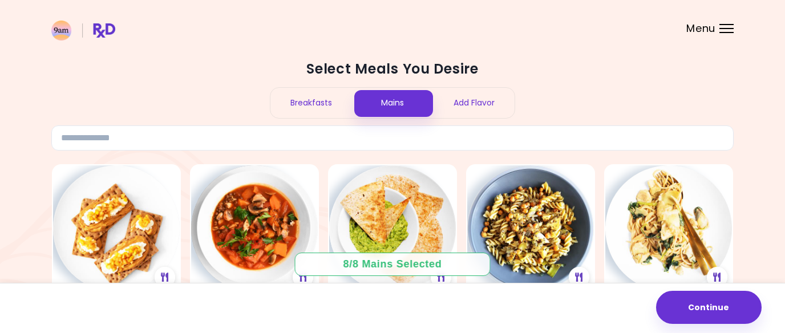
click at [331, 94] on div "Breakfasts" at bounding box center [311, 103] width 82 height 30
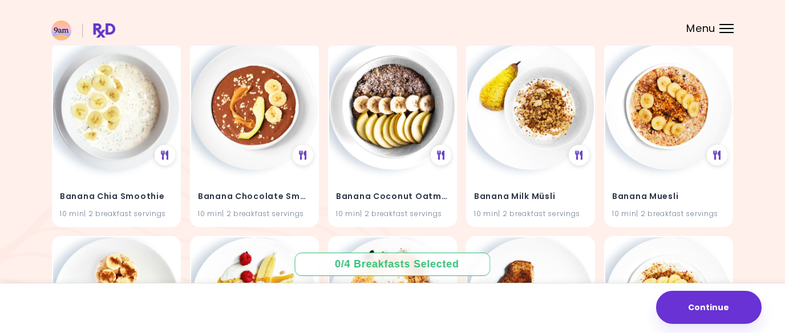
scroll to position [923, 0]
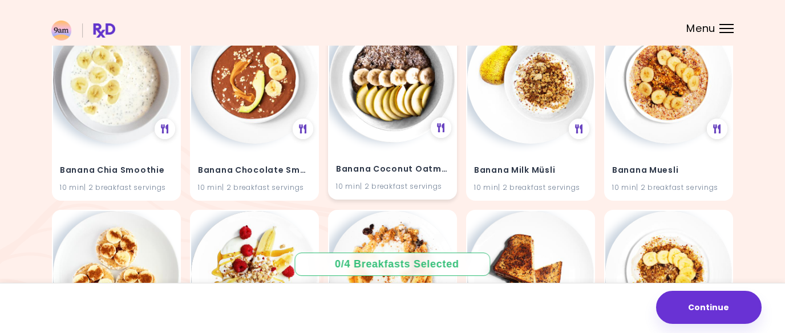
click at [388, 110] on img at bounding box center [392, 79] width 127 height 127
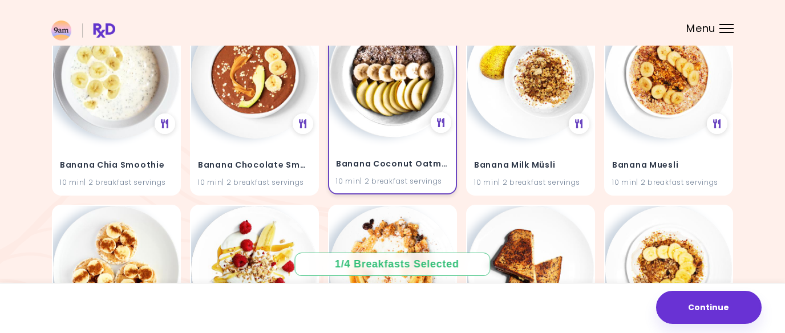
scroll to position [928, 0]
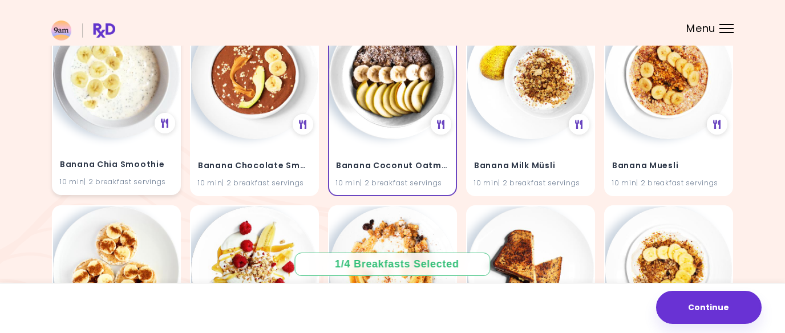
click at [161, 82] on img at bounding box center [116, 74] width 127 height 127
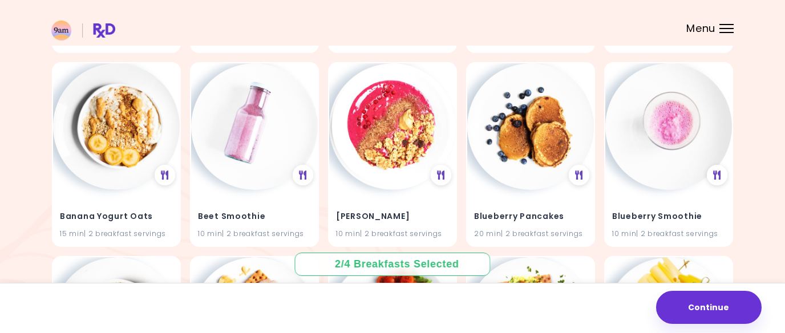
scroll to position [1264, 0]
click at [501, 138] on img at bounding box center [530, 126] width 127 height 127
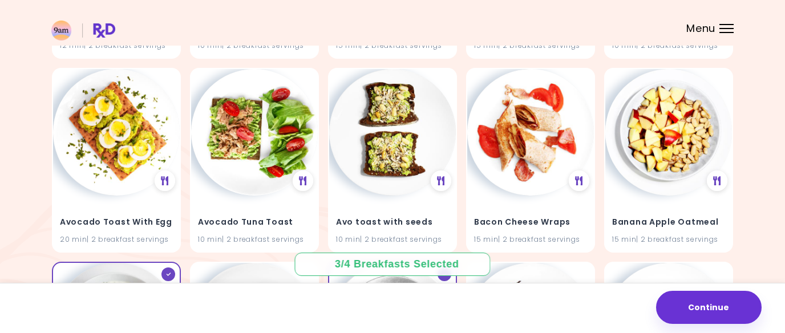
scroll to position [681, 0]
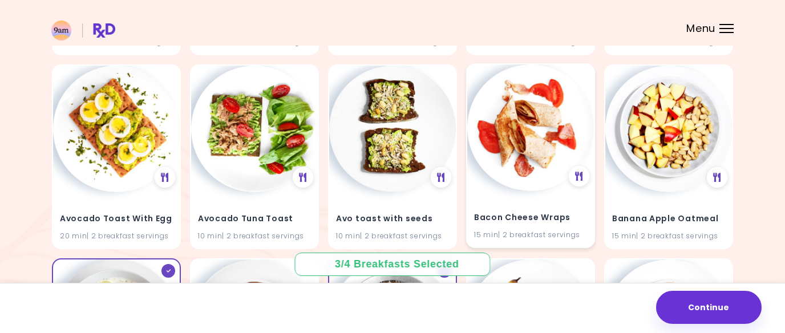
click at [553, 117] on img at bounding box center [530, 127] width 127 height 127
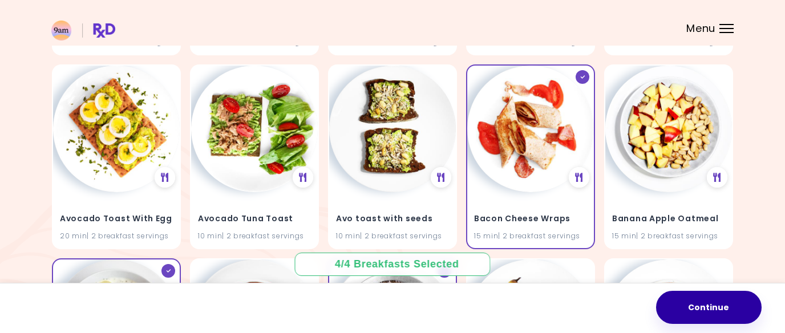
click at [699, 295] on button "Continue" at bounding box center [709, 307] width 106 height 33
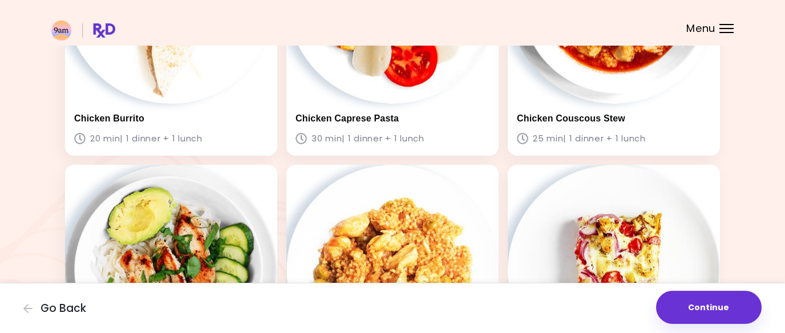
scroll to position [963, 0]
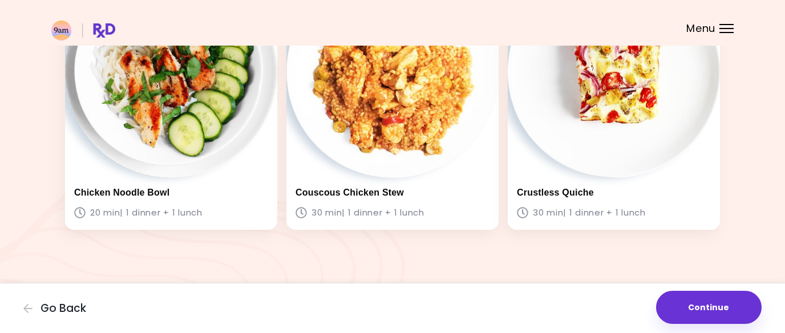
click at [66, 24] on img at bounding box center [83, 31] width 64 height 20
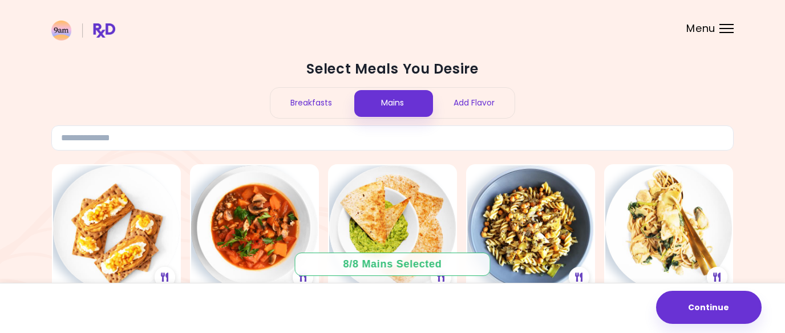
click at [457, 108] on div "Add Flavor" at bounding box center [474, 103] width 82 height 30
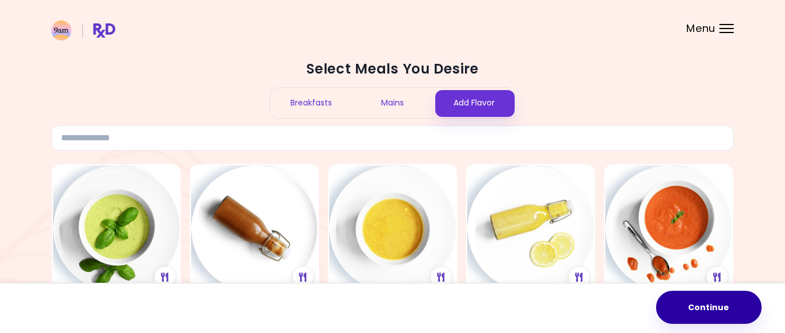
click at [716, 317] on button "Continue" at bounding box center [709, 307] width 106 height 33
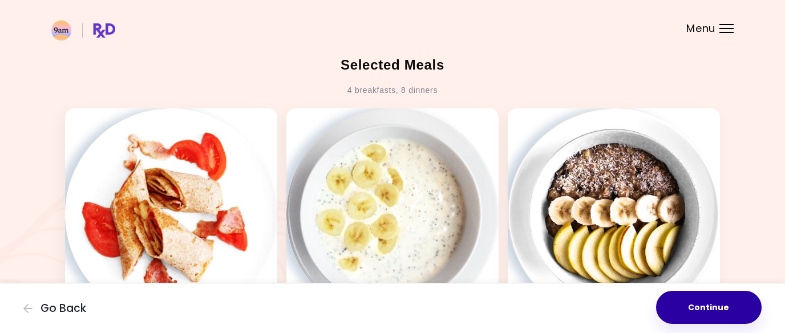
click at [704, 322] on button "Continue" at bounding box center [709, 307] width 106 height 33
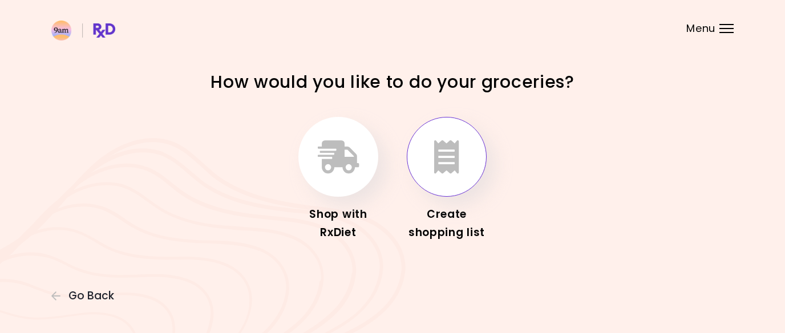
click at [451, 161] on icon "button" at bounding box center [446, 156] width 25 height 33
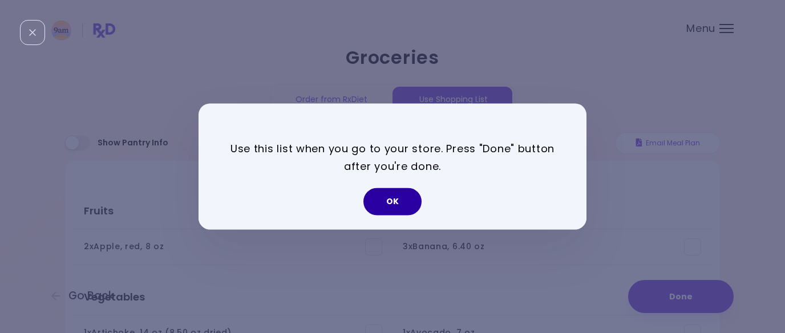
click at [405, 201] on button "OK" at bounding box center [392, 201] width 58 height 27
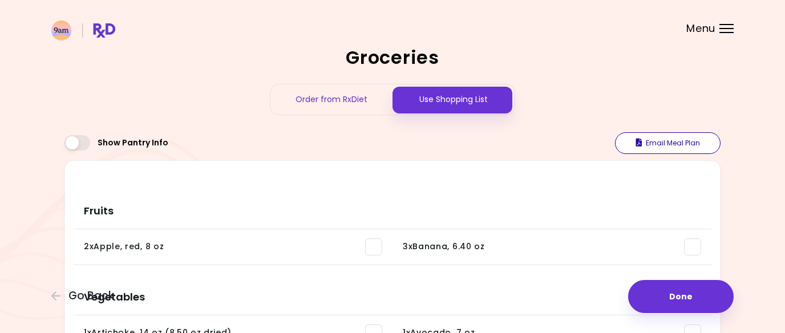
click at [638, 140] on icon "button" at bounding box center [639, 143] width 6 height 8
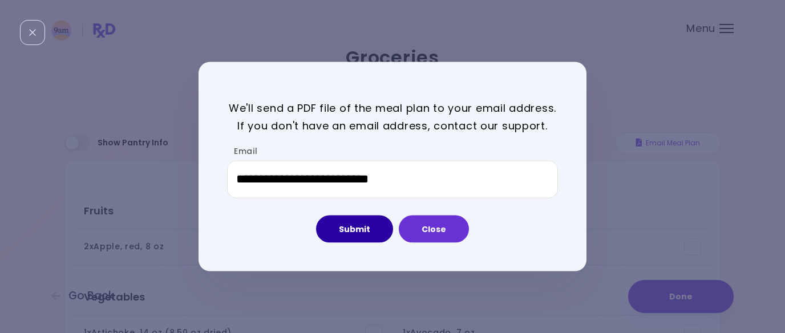
click at [358, 237] on button "Submit" at bounding box center [354, 228] width 77 height 27
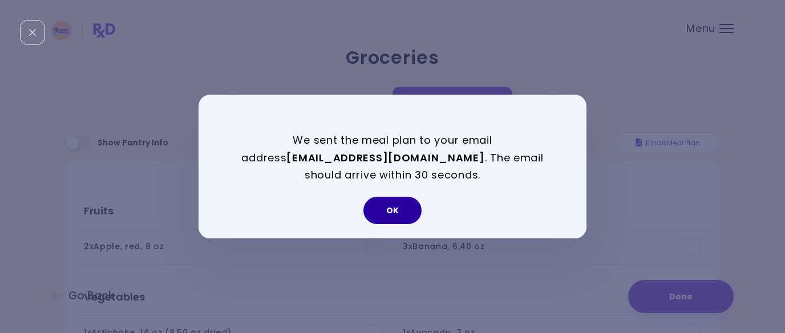
click at [388, 212] on button "OK" at bounding box center [392, 210] width 58 height 27
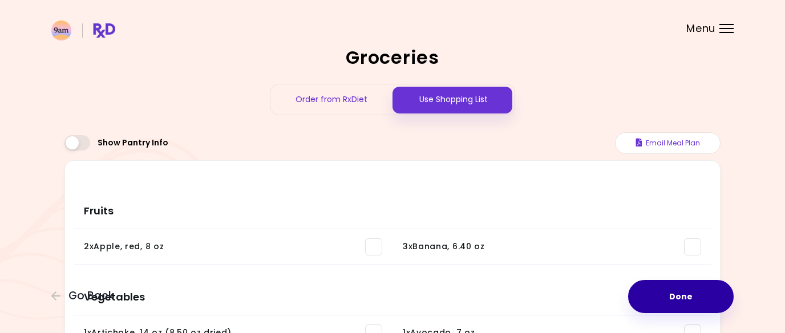
click at [654, 287] on button "Done" at bounding box center [681, 296] width 106 height 33
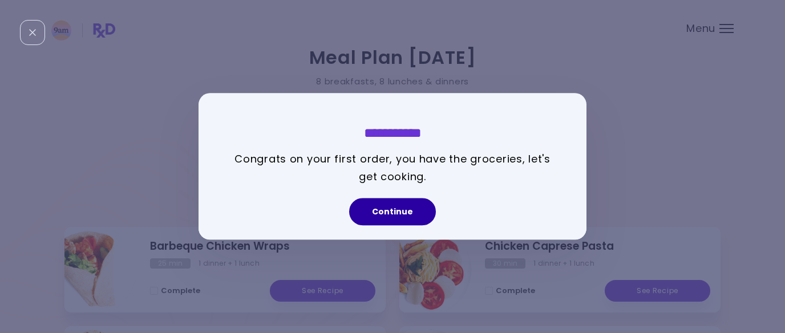
click at [408, 213] on button "Continue" at bounding box center [392, 211] width 87 height 27
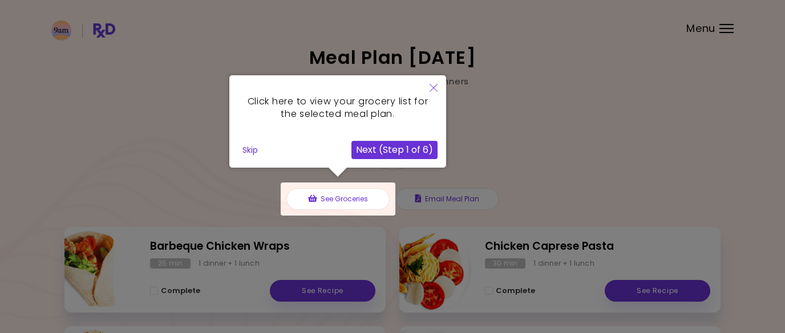
click at [394, 146] on button "Next (Step 1 of 6)" at bounding box center [394, 150] width 86 height 18
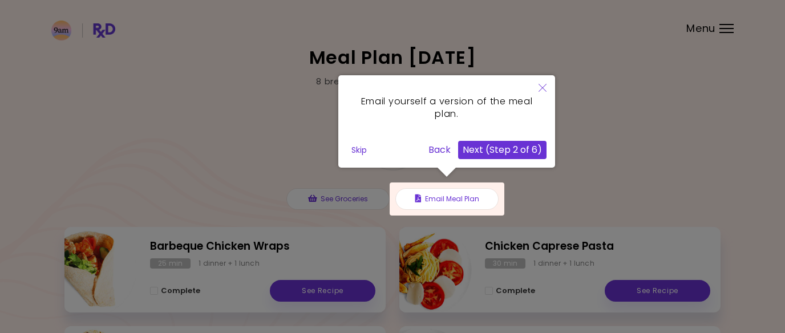
click at [488, 149] on button "Next (Step 2 of 6)" at bounding box center [502, 150] width 88 height 18
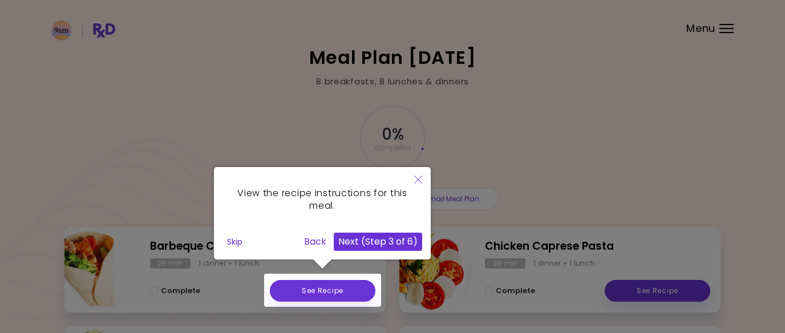
click at [388, 246] on button "Next (Step 3 of 6)" at bounding box center [378, 242] width 88 height 18
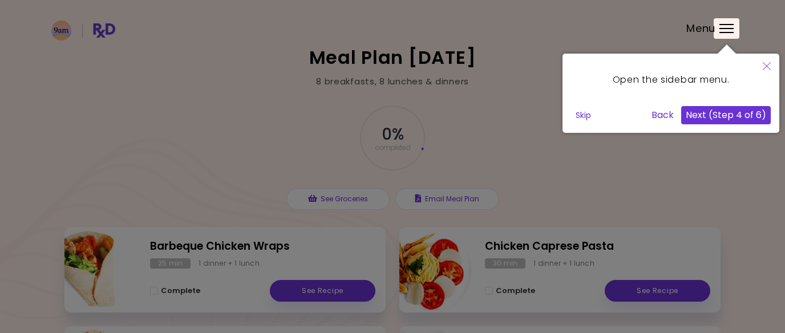
click at [723, 111] on button "Next (Step 4 of 6)" at bounding box center [726, 115] width 90 height 18
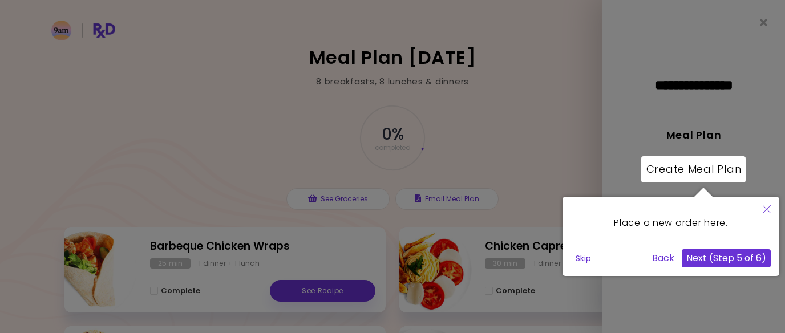
click at [714, 261] on button "Next (Step 5 of 6)" at bounding box center [726, 258] width 89 height 18
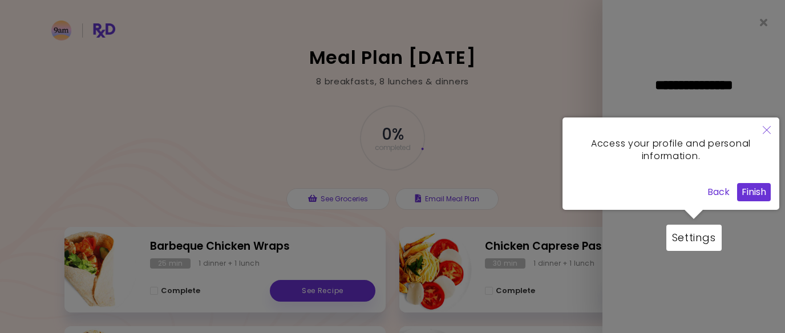
click at [751, 190] on button "Finish" at bounding box center [754, 192] width 34 height 18
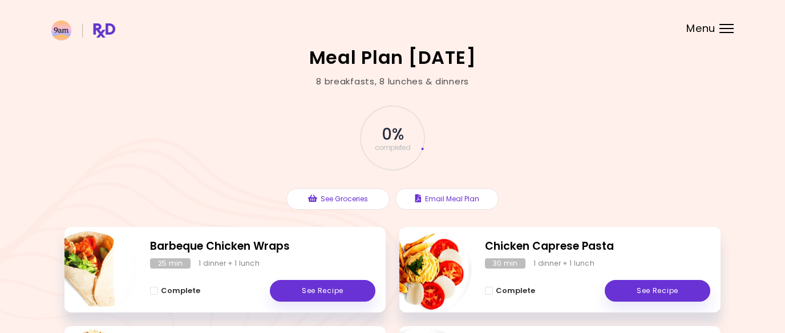
click at [727, 26] on div "Menu" at bounding box center [726, 28] width 14 height 9
